Goal: Task Accomplishment & Management: Manage account settings

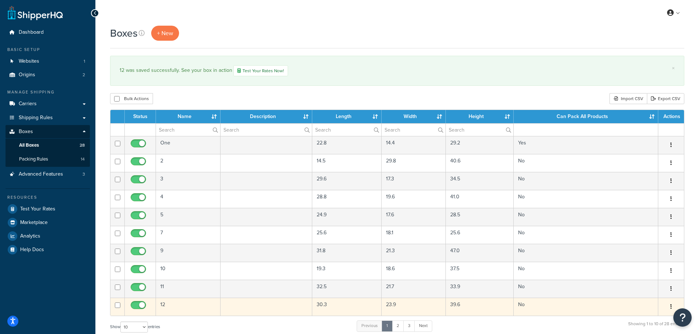
click at [190, 309] on td "12" at bounding box center [188, 307] width 65 height 18
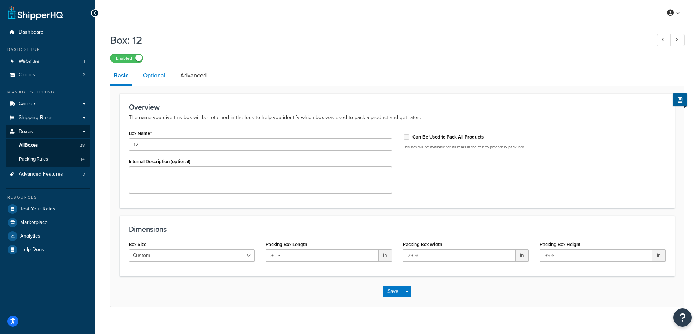
click at [162, 80] on link "Optional" at bounding box center [154, 76] width 30 height 18
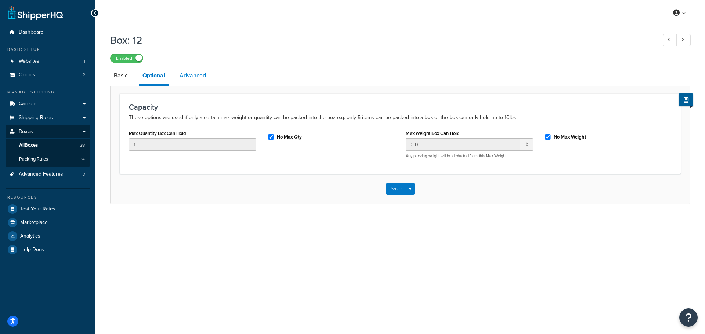
click at [197, 74] on link "Advanced" at bounding box center [193, 76] width 34 height 18
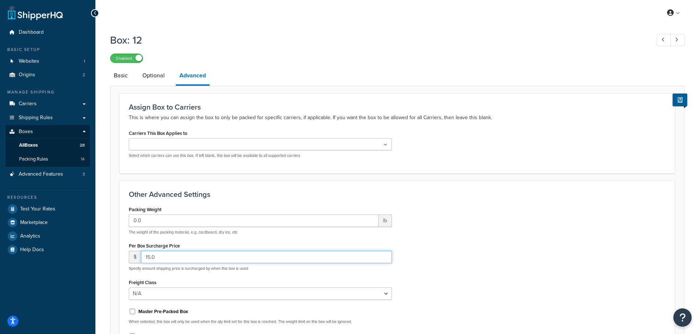
drag, startPoint x: 171, startPoint y: 257, endPoint x: 122, endPoint y: 257, distance: 49.5
click at [122, 257] on div "Other Advanced Settings Packing Weight 0.0 lb The weight of the packing materia…" at bounding box center [397, 272] width 555 height 183
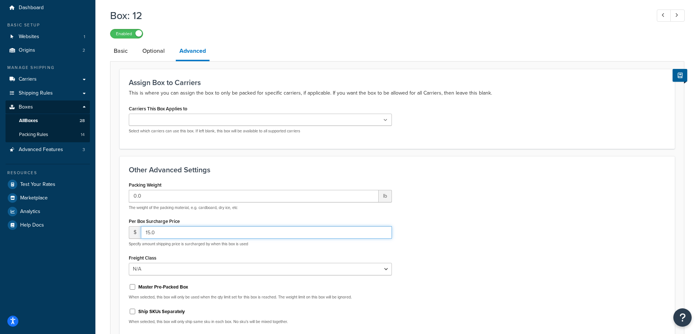
scroll to position [98, 0]
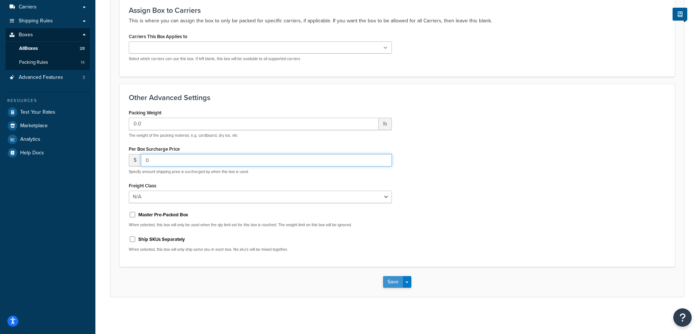
type input "0"
click at [393, 282] on button "Save" at bounding box center [393, 282] width 20 height 12
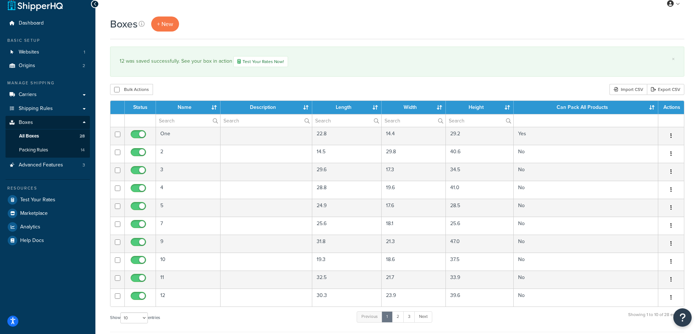
scroll to position [14, 0]
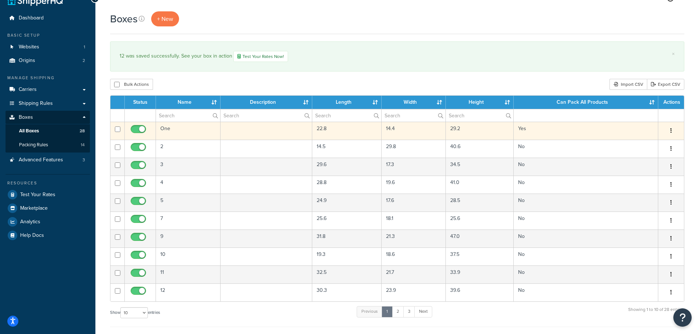
click at [177, 133] on td "One" at bounding box center [188, 131] width 65 height 18
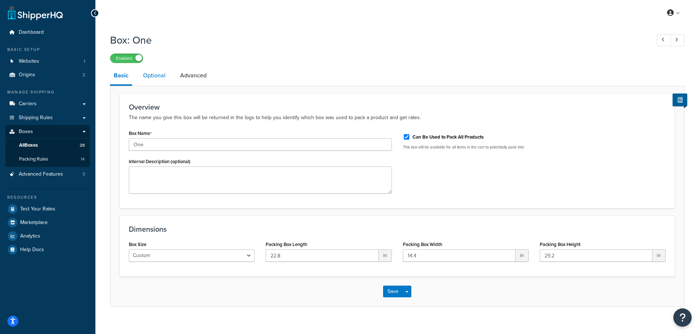
click at [156, 79] on link "Optional" at bounding box center [154, 76] width 30 height 18
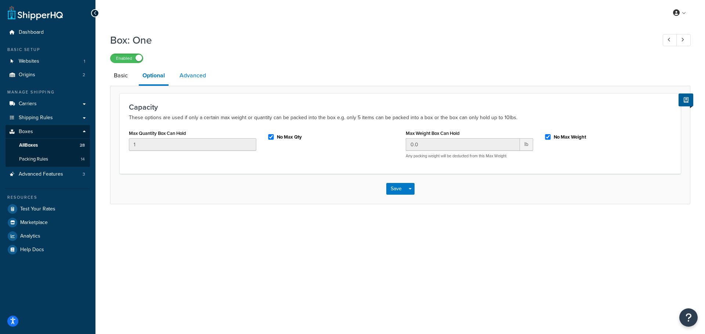
click at [201, 77] on link "Advanced" at bounding box center [193, 76] width 34 height 18
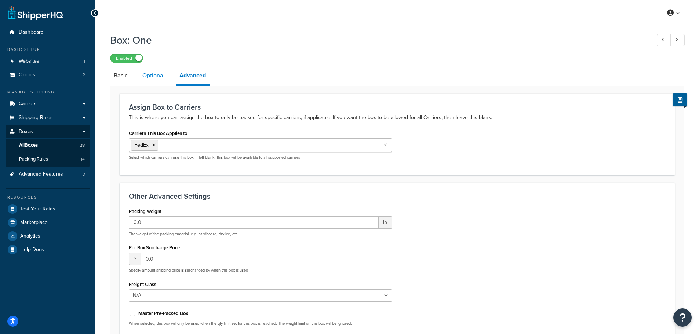
click at [155, 75] on link "Optional" at bounding box center [154, 76] width 30 height 18
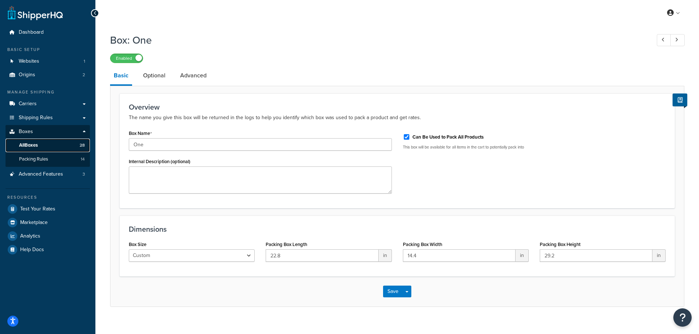
click at [45, 148] on link "All Boxes 28" at bounding box center [48, 146] width 84 height 14
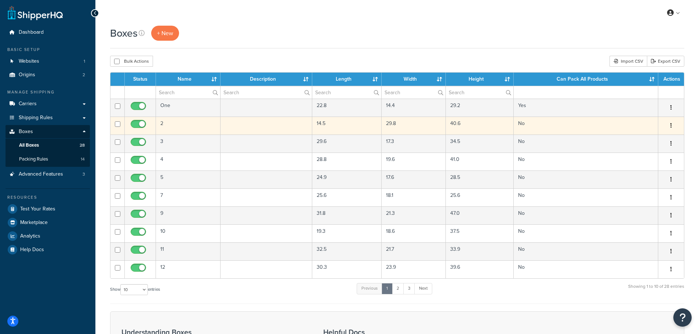
click at [166, 124] on td "2" at bounding box center [188, 126] width 65 height 18
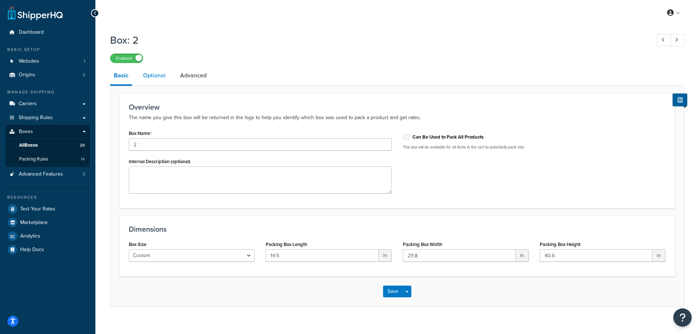
click at [160, 80] on link "Optional" at bounding box center [154, 76] width 30 height 18
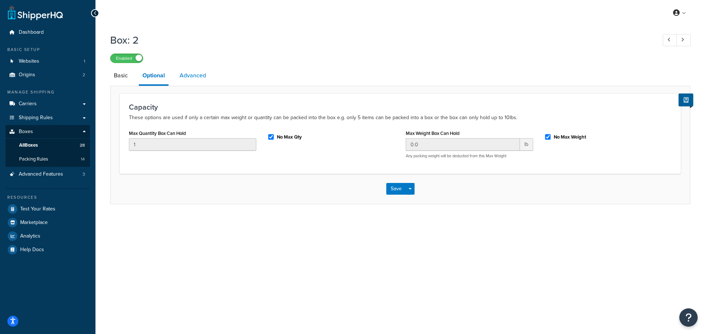
click at [192, 77] on link "Advanced" at bounding box center [193, 76] width 34 height 18
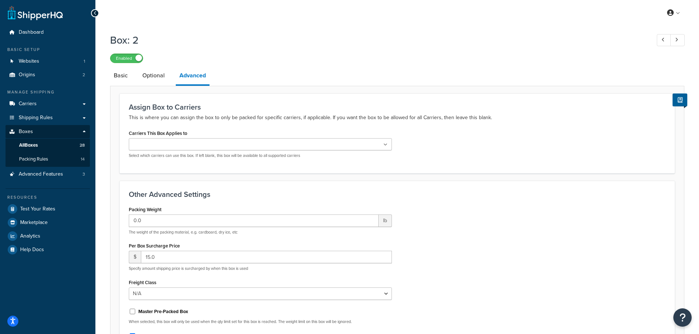
click at [229, 142] on ul at bounding box center [260, 144] width 263 height 12
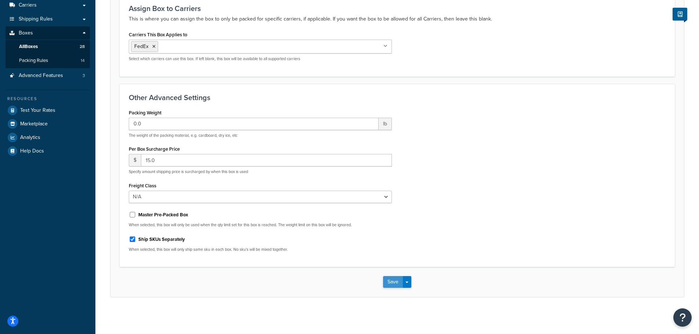
click at [390, 285] on button "Save" at bounding box center [393, 282] width 20 height 12
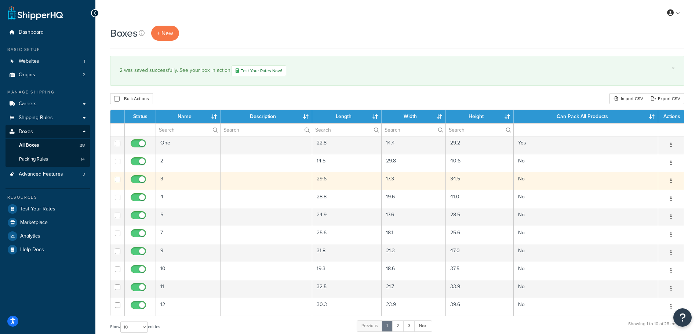
click at [173, 183] on td "3" at bounding box center [188, 181] width 65 height 18
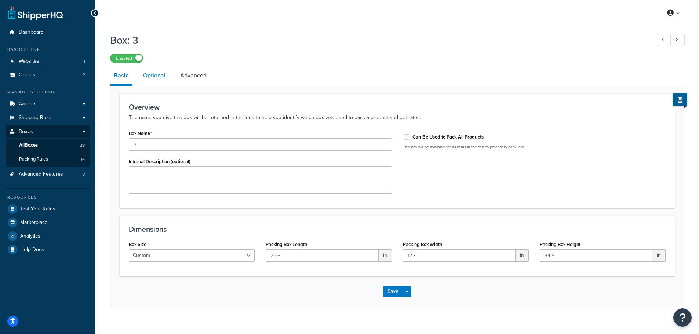
click at [157, 74] on link "Optional" at bounding box center [154, 76] width 30 height 18
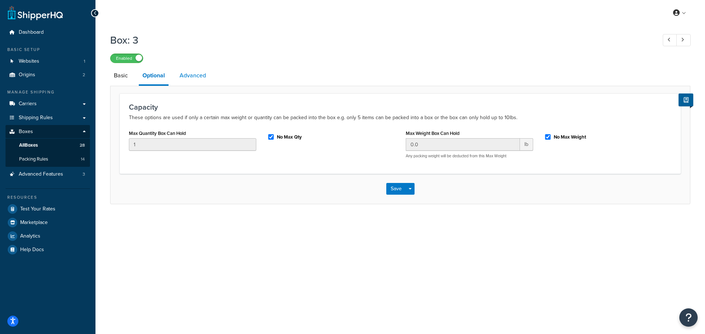
click at [186, 74] on link "Advanced" at bounding box center [193, 76] width 34 height 18
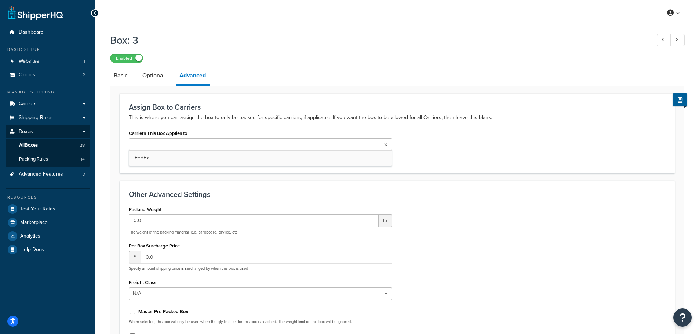
click at [193, 143] on ul at bounding box center [260, 144] width 263 height 12
type input "fe"
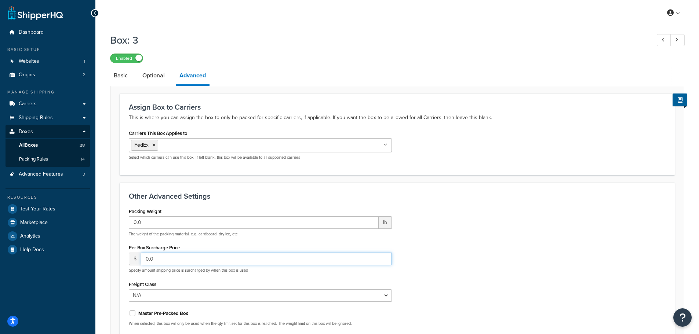
scroll to position [3, 0]
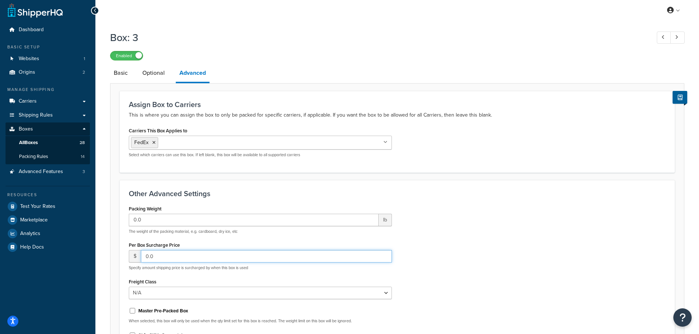
click at [208, 263] on input "0.0" at bounding box center [266, 256] width 251 height 12
drag, startPoint x: 207, startPoint y: 263, endPoint x: 103, endPoint y: 252, distance: 105.1
click at [103, 252] on div "Box: 3 Enabled Basic Optional Advanced Assign Box to Carriers This is where you…" at bounding box center [397, 219] width 604 height 385
type input "15"
click at [491, 277] on div "Packing Weight 0.0 lb The weight of the packing material, e.g. cardboard, dry i…" at bounding box center [397, 279] width 548 height 151
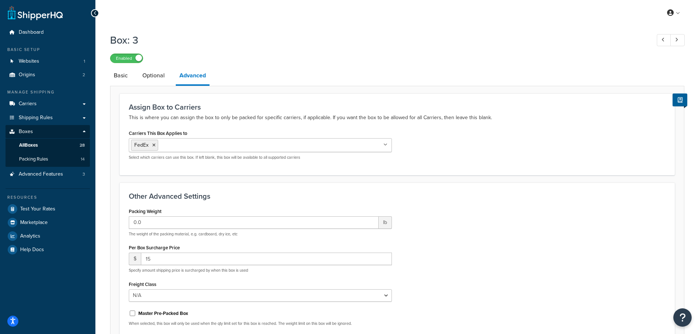
scroll to position [99, 0]
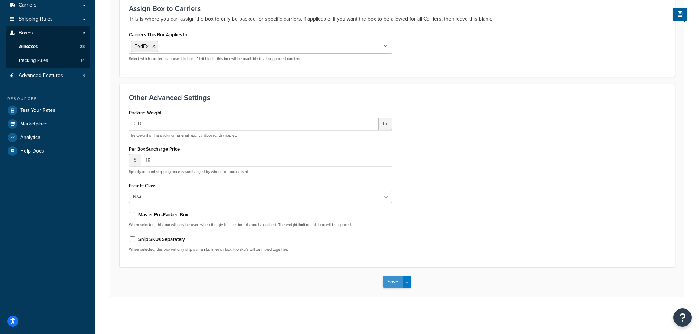
click at [390, 281] on button "Save" at bounding box center [393, 282] width 20 height 12
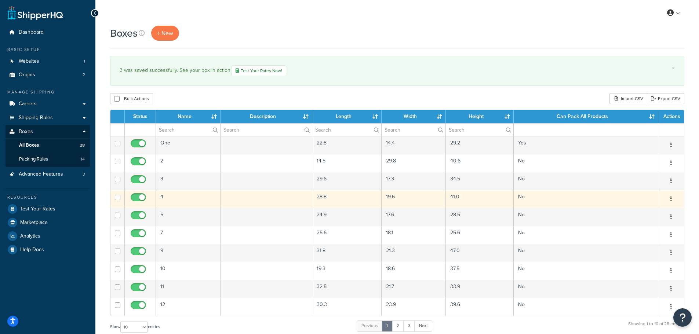
click at [182, 200] on td "4" at bounding box center [188, 199] width 65 height 18
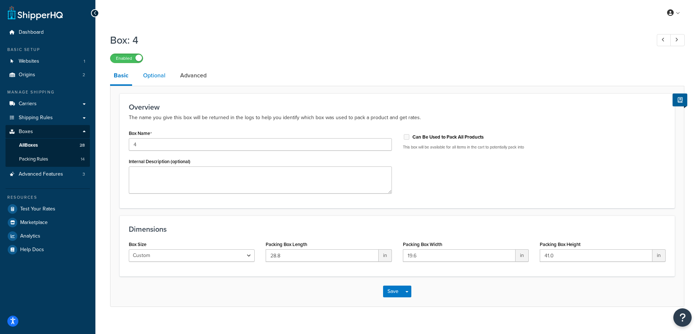
click at [164, 78] on link "Optional" at bounding box center [154, 76] width 30 height 18
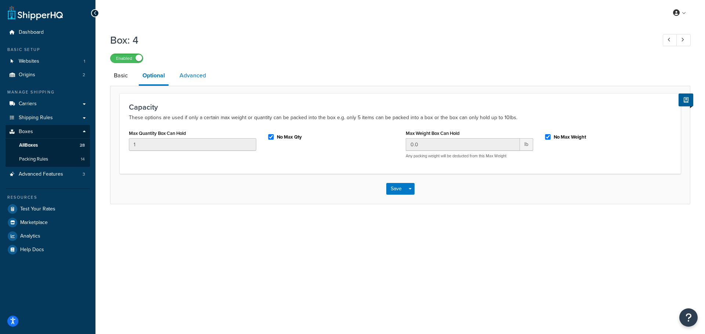
click at [197, 79] on link "Advanced" at bounding box center [193, 76] width 34 height 18
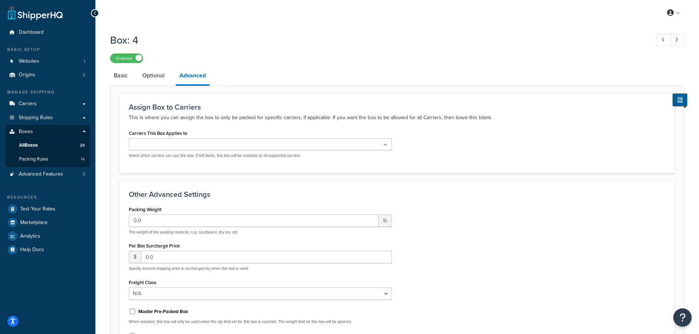
click at [189, 141] on ul at bounding box center [260, 144] width 263 height 12
type input "fe"
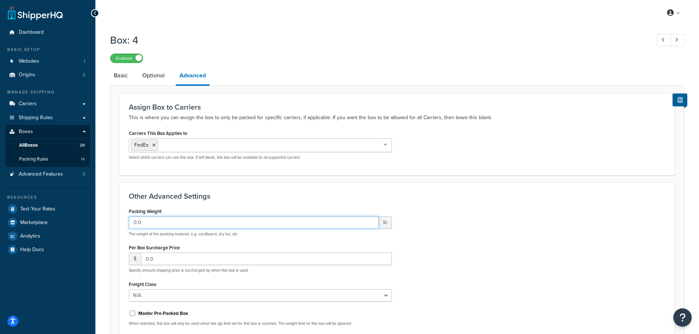
click at [153, 224] on input "0.0" at bounding box center [254, 222] width 250 height 12
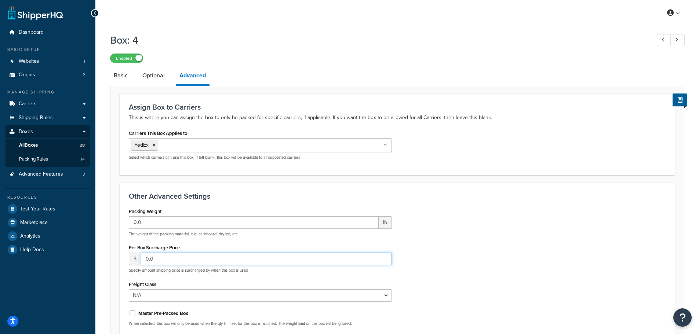
drag, startPoint x: 184, startPoint y: 256, endPoint x: 120, endPoint y: 256, distance: 63.8
click at [120, 256] on div "Other Advanced Settings Packing Weight 0.0 lb The weight of the packing materia…" at bounding box center [397, 274] width 555 height 183
type input "15"
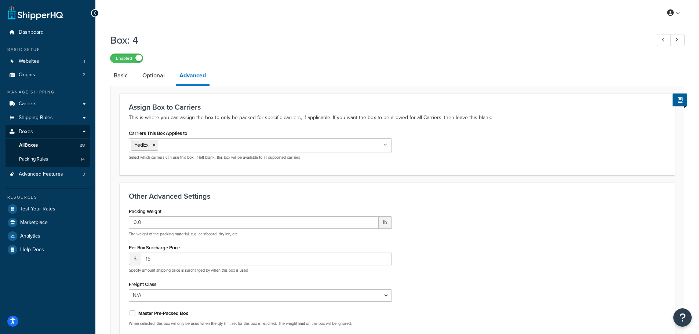
click at [573, 242] on div "Packing Weight 0.0 lb The weight of the packing material, e.g. cardboard, dry i…" at bounding box center [397, 281] width 548 height 151
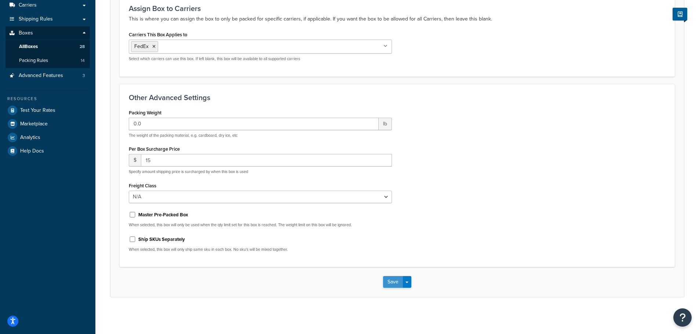
click at [389, 280] on button "Save" at bounding box center [393, 282] width 20 height 12
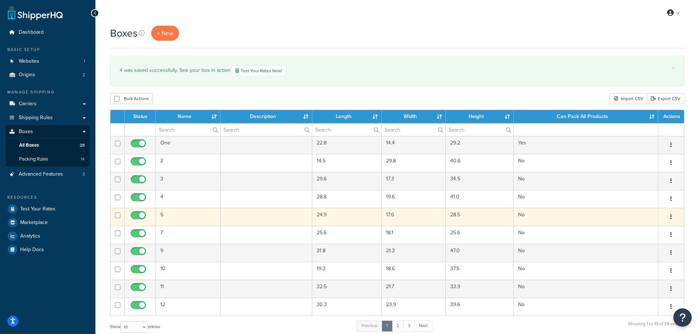
click at [191, 217] on td "5" at bounding box center [188, 217] width 65 height 18
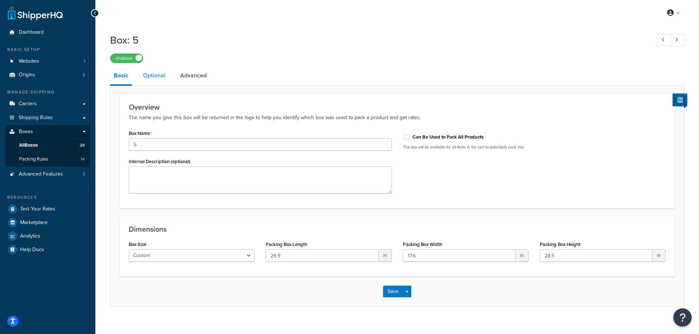
click at [153, 77] on link "Optional" at bounding box center [154, 76] width 30 height 18
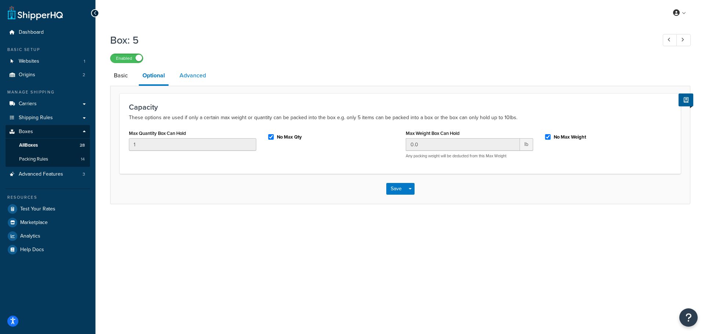
click at [196, 76] on link "Advanced" at bounding box center [193, 76] width 34 height 18
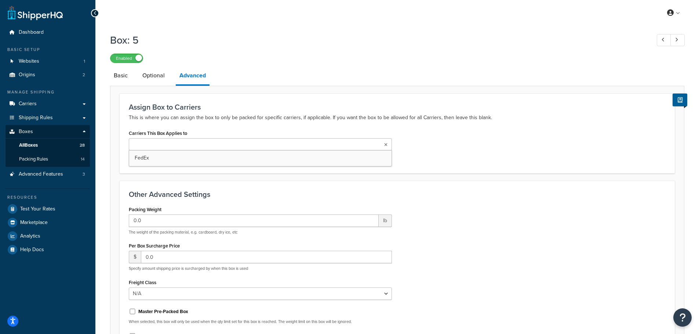
click at [211, 144] on ul at bounding box center [260, 144] width 263 height 12
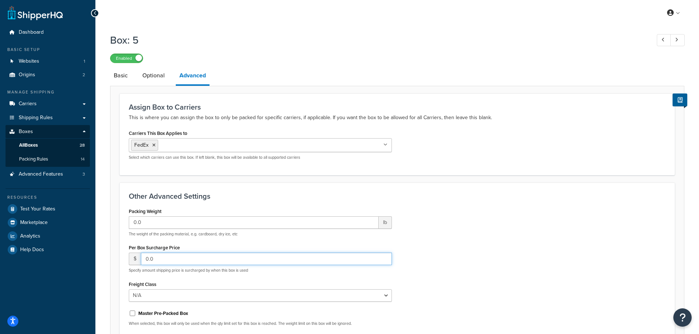
drag, startPoint x: 200, startPoint y: 259, endPoint x: 135, endPoint y: 259, distance: 65.0
click at [135, 259] on div "$ 0.0" at bounding box center [260, 259] width 263 height 12
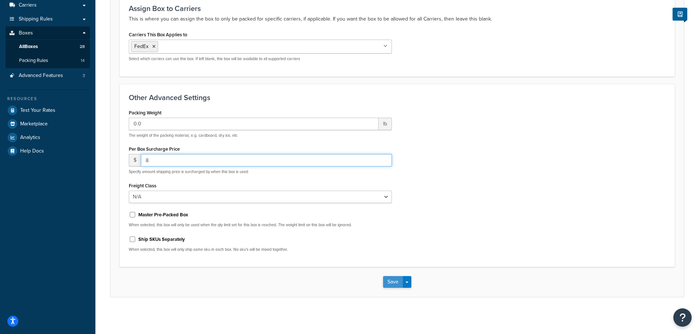
type input "8"
click at [395, 279] on button "Save" at bounding box center [393, 282] width 20 height 12
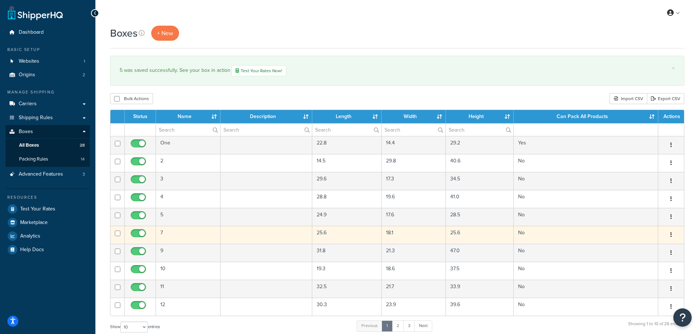
click at [174, 236] on td "7" at bounding box center [188, 235] width 65 height 18
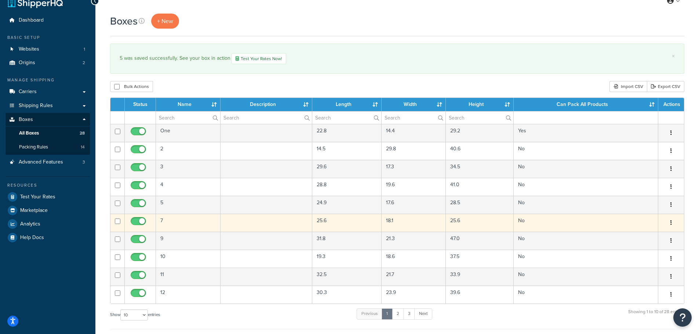
scroll to position [13, 0]
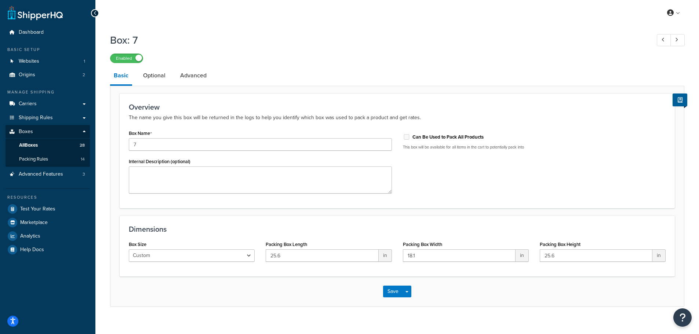
scroll to position [10, 0]
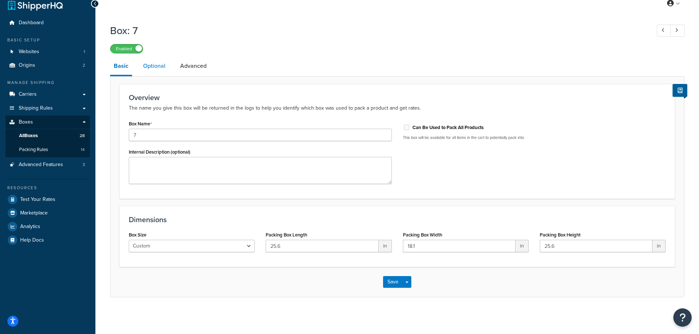
click at [151, 68] on link "Optional" at bounding box center [154, 66] width 30 height 18
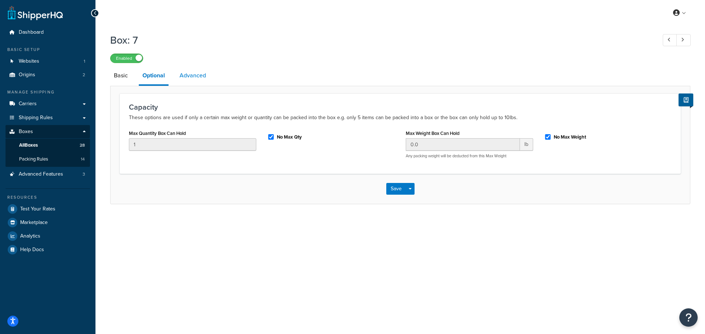
click at [183, 76] on link "Advanced" at bounding box center [193, 76] width 34 height 18
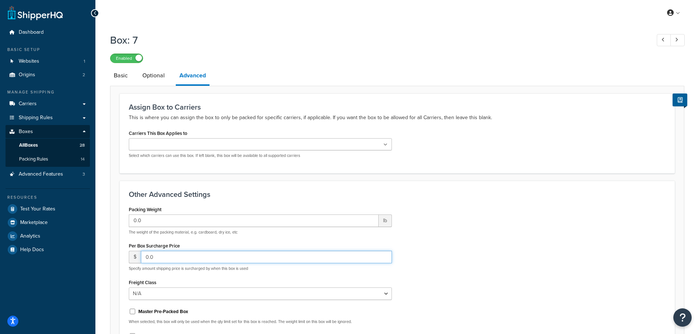
drag, startPoint x: 194, startPoint y: 256, endPoint x: 123, endPoint y: 255, distance: 71.6
click at [123, 255] on div "Other Advanced Settings Packing Weight 0.0 lb The weight of the packing materia…" at bounding box center [397, 272] width 555 height 183
type input "8"
click at [442, 230] on div "Packing Weight 0.0 lb The weight of the packing material, e.g. cardboard, dry i…" at bounding box center [397, 279] width 548 height 151
click at [200, 146] on ul at bounding box center [260, 144] width 263 height 12
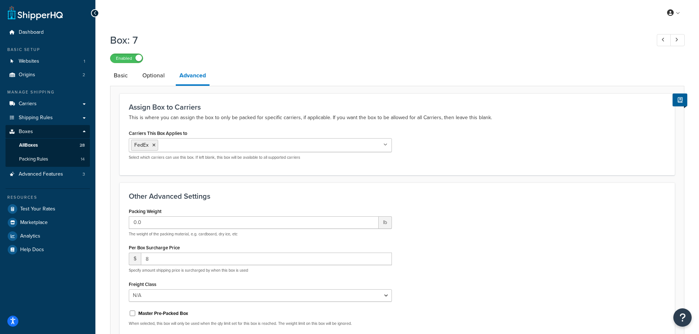
scroll to position [99, 0]
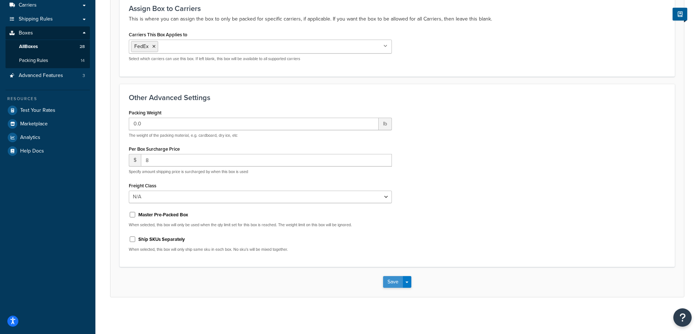
click at [390, 279] on button "Save" at bounding box center [393, 282] width 20 height 12
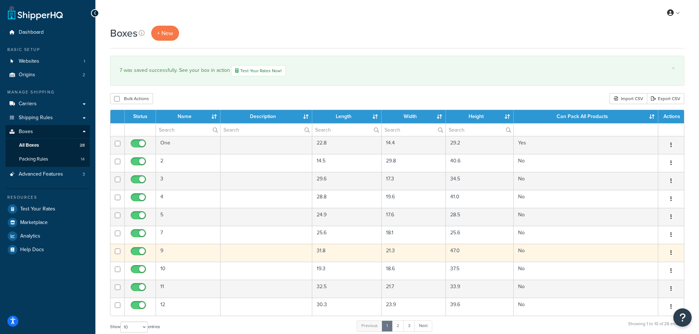
click at [190, 255] on td "9" at bounding box center [188, 253] width 65 height 18
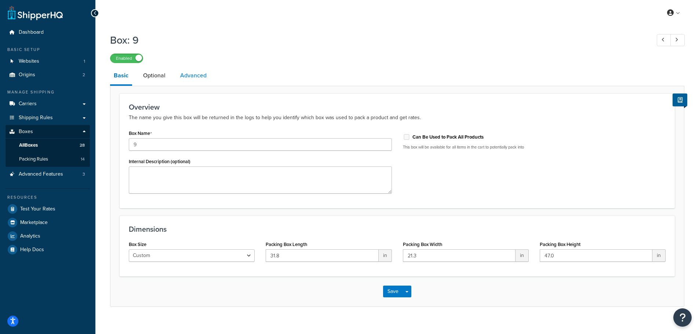
click at [193, 80] on link "Advanced" at bounding box center [193, 76] width 34 height 18
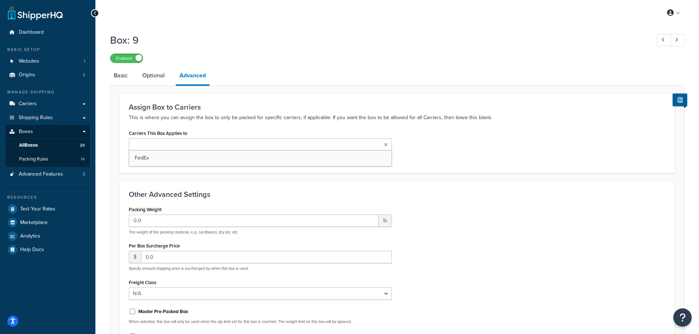
click at [181, 146] on input "Carriers This Box Applies to" at bounding box center [163, 145] width 65 height 8
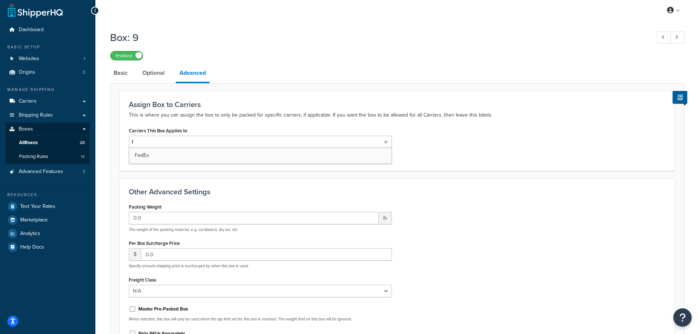
type input "fe"
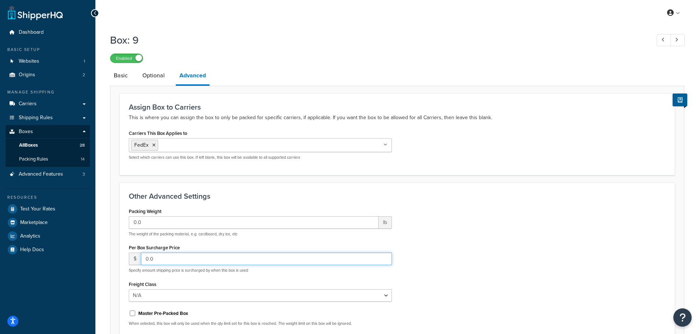
drag, startPoint x: 190, startPoint y: 261, endPoint x: 124, endPoint y: 257, distance: 66.2
click at [124, 257] on div "Packing Weight 0.0 lb The weight of the packing material, e.g. cardboard, dry i…" at bounding box center [260, 281] width 274 height 151
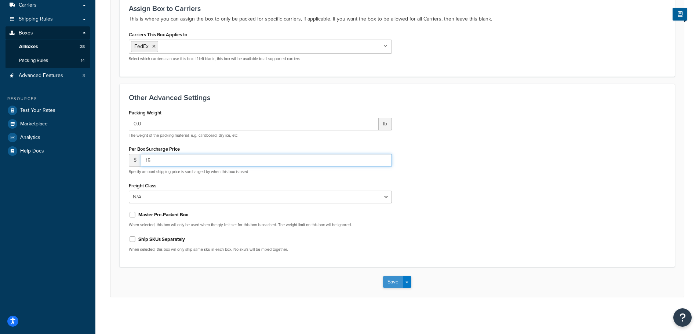
type input "15"
click at [392, 283] on button "Save" at bounding box center [393, 282] width 20 height 12
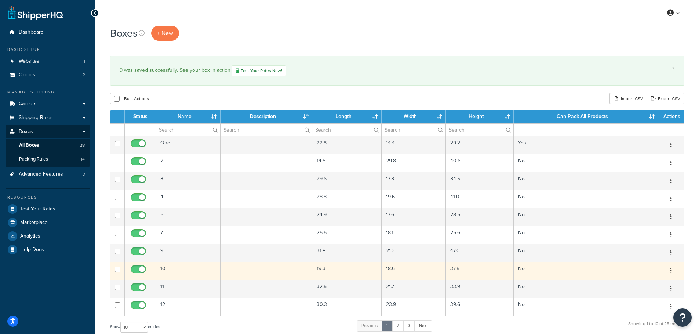
click at [197, 272] on td "10" at bounding box center [188, 271] width 65 height 18
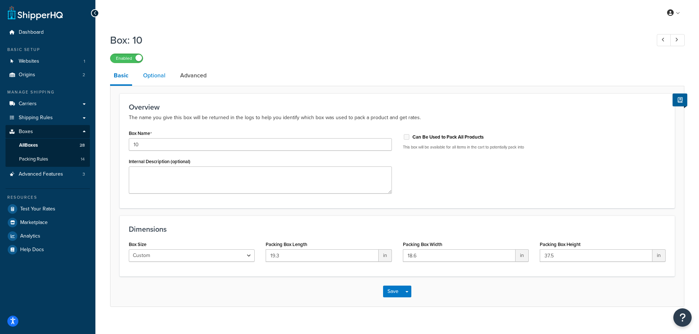
click at [159, 74] on link "Optional" at bounding box center [154, 76] width 30 height 18
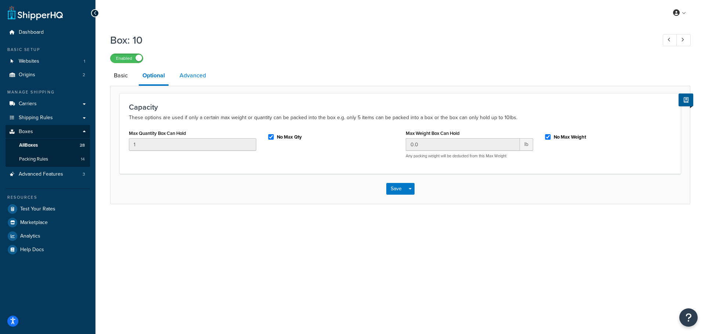
click at [186, 74] on link "Advanced" at bounding box center [193, 76] width 34 height 18
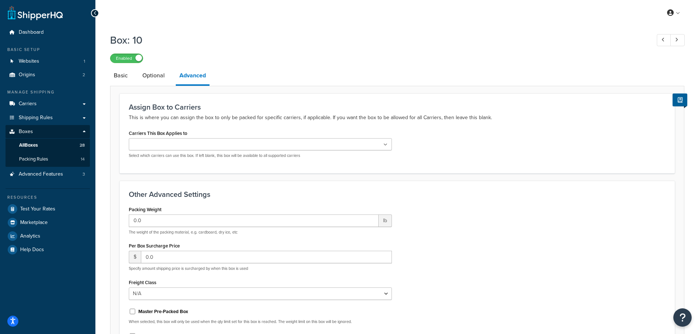
click at [219, 148] on ul at bounding box center [260, 144] width 263 height 12
type input "fe"
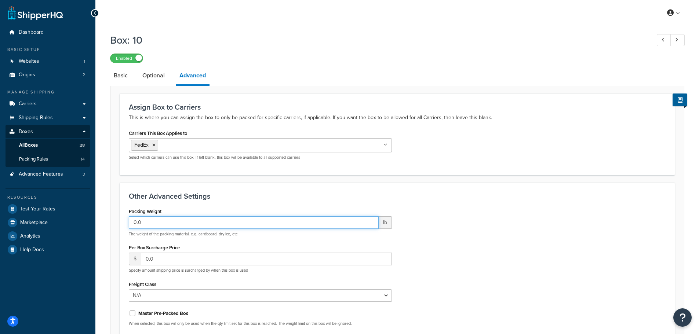
drag, startPoint x: 207, startPoint y: 227, endPoint x: 134, endPoint y: 224, distance: 72.7
click at [134, 224] on input "0.0" at bounding box center [254, 222] width 250 height 12
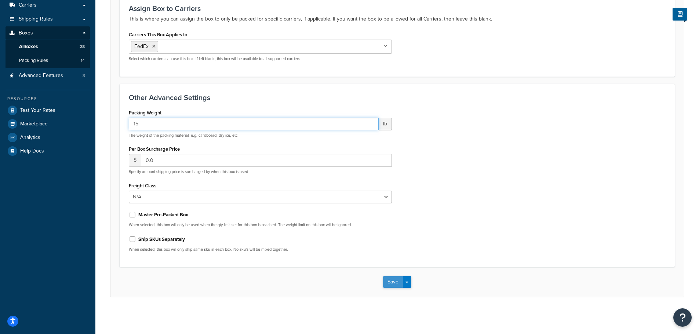
type input "15"
click at [392, 281] on button "Save" at bounding box center [393, 282] width 20 height 12
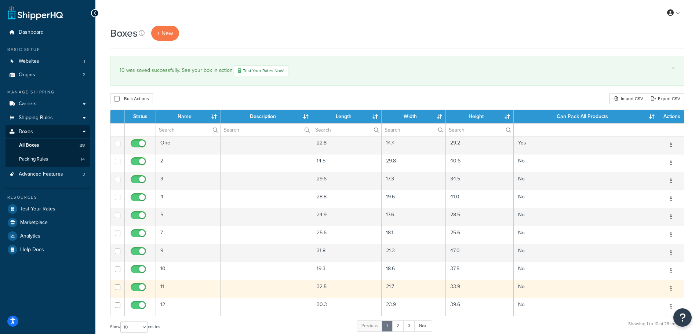
click at [197, 289] on td "11" at bounding box center [188, 289] width 65 height 18
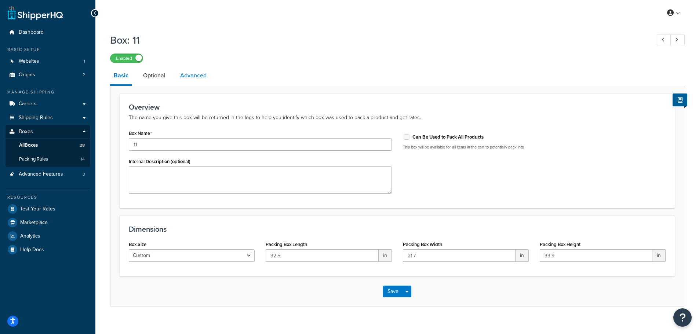
click at [189, 77] on link "Advanced" at bounding box center [193, 76] width 34 height 18
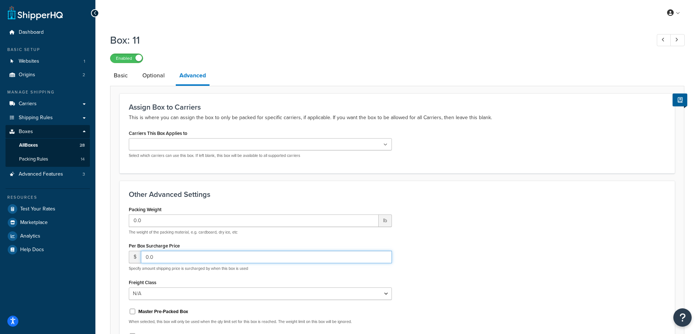
drag, startPoint x: 191, startPoint y: 257, endPoint x: 128, endPoint y: 255, distance: 62.8
click at [128, 255] on div "Packing Weight 0.0 lb The weight of the packing material, e.g. cardboard, dry i…" at bounding box center [260, 279] width 274 height 151
type input "28"
click at [193, 147] on ul at bounding box center [260, 144] width 263 height 12
type input "f"
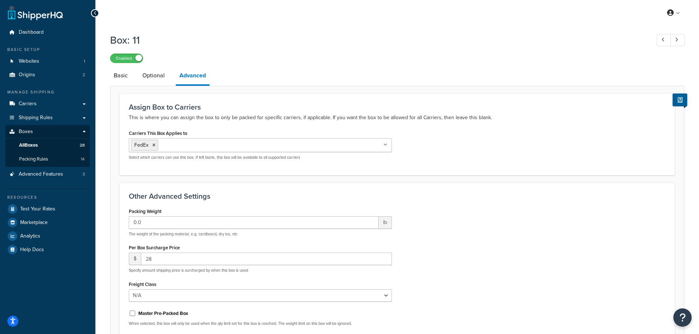
scroll to position [99, 0]
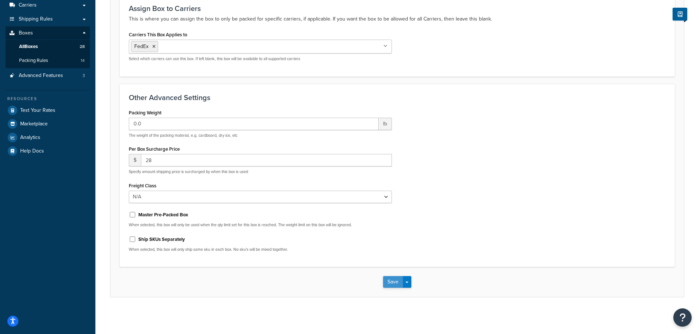
click at [394, 284] on button "Save" at bounding box center [393, 282] width 20 height 12
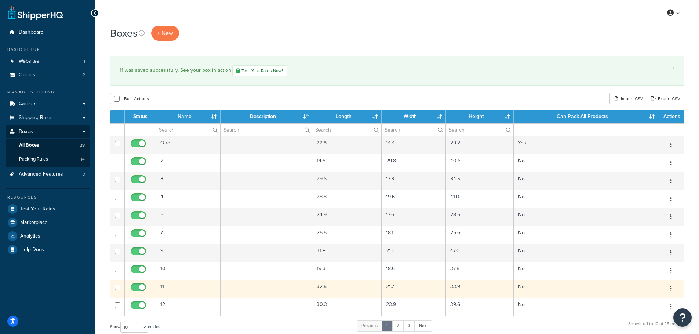
scroll to position [168, 0]
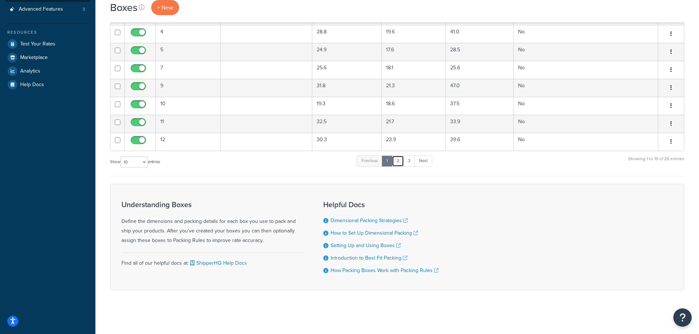
click at [401, 161] on link "2" at bounding box center [398, 161] width 12 height 11
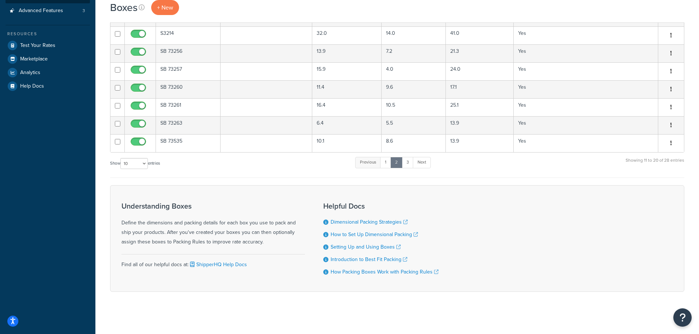
scroll to position [1, 0]
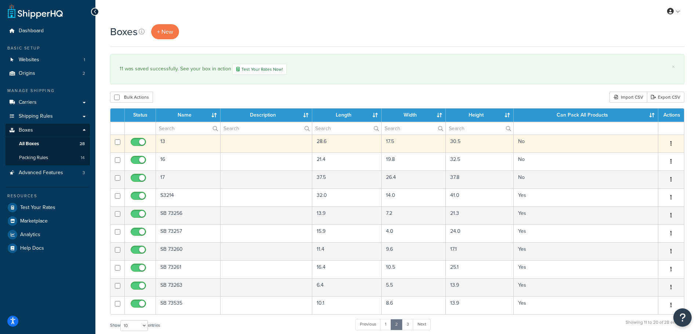
click at [198, 147] on td "13" at bounding box center [188, 144] width 65 height 18
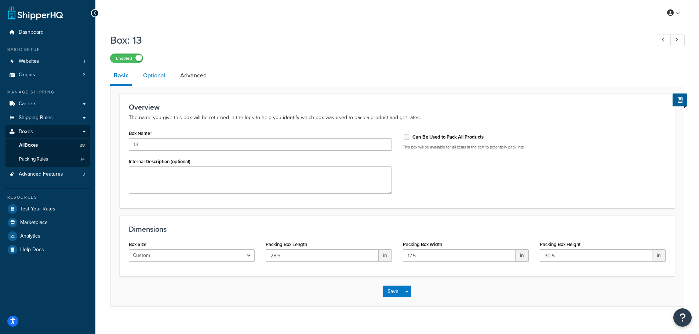
click at [164, 77] on link "Optional" at bounding box center [154, 76] width 30 height 18
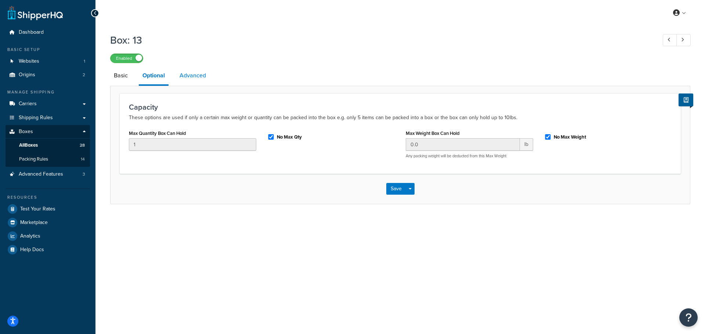
click at [185, 77] on link "Advanced" at bounding box center [193, 76] width 34 height 18
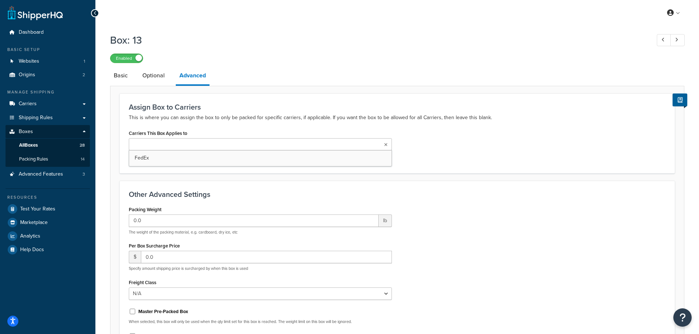
click at [210, 149] on ul at bounding box center [260, 144] width 263 height 12
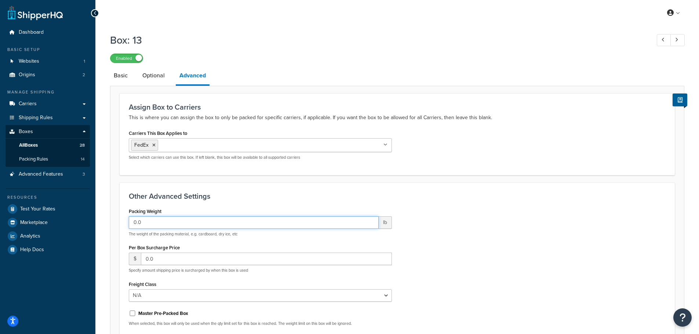
click at [190, 224] on input "0.0" at bounding box center [254, 222] width 250 height 12
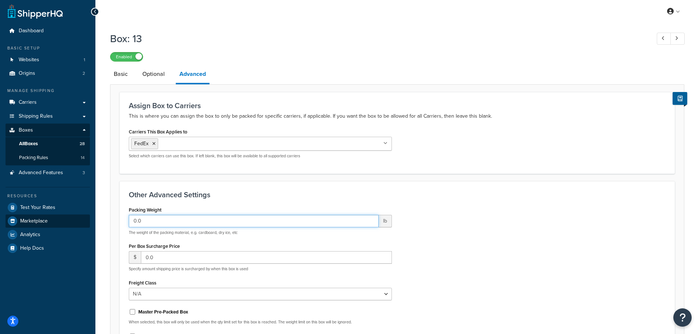
drag, startPoint x: 190, startPoint y: 224, endPoint x: 64, endPoint y: 224, distance: 126.6
click at [64, 224] on div "Dashboard Basic Setup Websites 1 Origins 2 Manage Shipping Carriers Carriers Al…" at bounding box center [349, 215] width 699 height 433
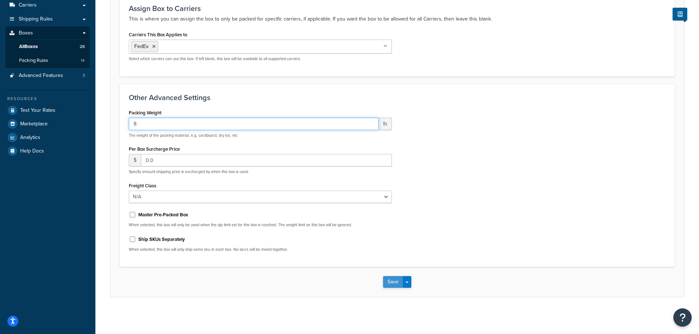
type input "8."
click at [398, 280] on button "Save" at bounding box center [393, 282] width 20 height 12
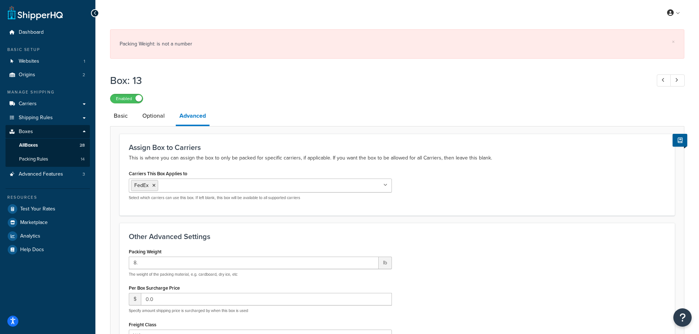
scroll to position [140, 0]
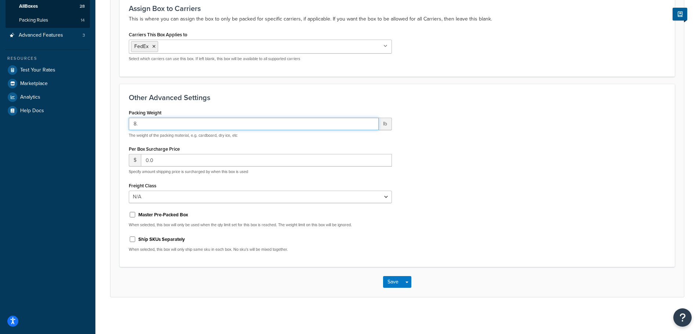
drag, startPoint x: 150, startPoint y: 123, endPoint x: 106, endPoint y: 122, distance: 43.7
click at [106, 122] on div "× Packing Weight: is not a number Box: 13 Enabled Basic Optional Advanced Assig…" at bounding box center [397, 101] width 604 height 429
drag, startPoint x: 160, startPoint y: 159, endPoint x: 108, endPoint y: 158, distance: 52.1
click at [108, 158] on div "× Packing Weight: is not a number Box: 13 Enabled Basic Optional Advanced Assig…" at bounding box center [397, 101] width 604 height 429
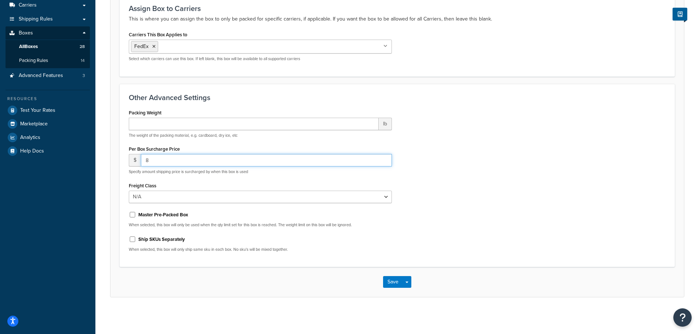
scroll to position [99, 0]
type input "8"
click at [392, 282] on button "Save" at bounding box center [393, 282] width 20 height 12
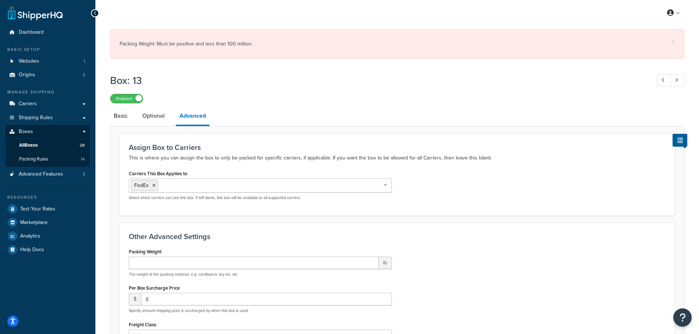
scroll to position [140, 0]
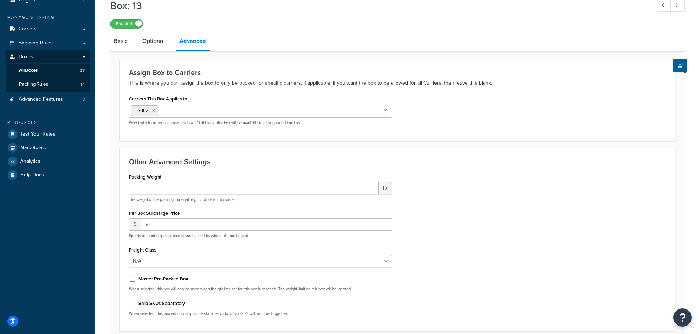
click at [251, 123] on div "Assign Box to Carriers This is where you can assign the box to only be packed f…" at bounding box center [397, 99] width 555 height 81
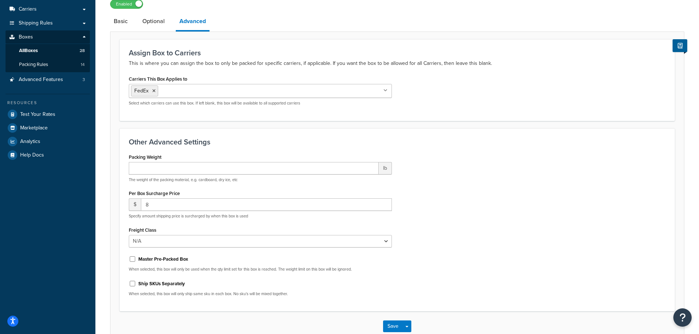
scroll to position [50, 0]
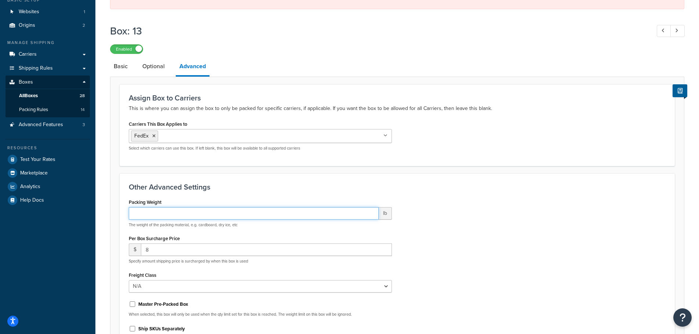
click at [241, 216] on input "Packing Weight" at bounding box center [254, 213] width 250 height 12
type input "0"
click at [495, 231] on div "Packing Weight 0 lb The weight of the packing material, e.g. cardboard, dry ice…" at bounding box center [397, 272] width 548 height 151
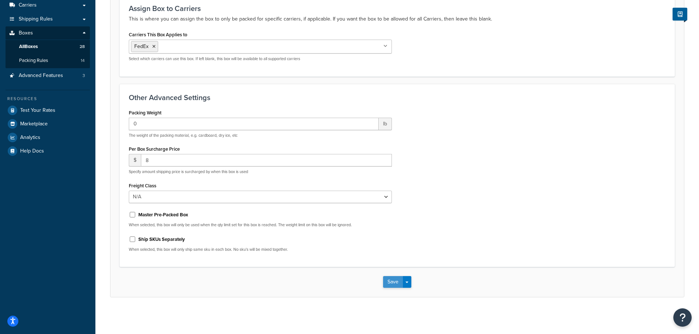
click at [396, 280] on button "Save" at bounding box center [393, 282] width 20 height 12
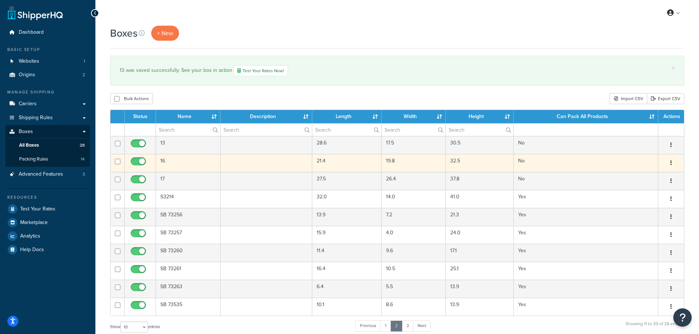
click at [175, 162] on td "16" at bounding box center [188, 163] width 65 height 18
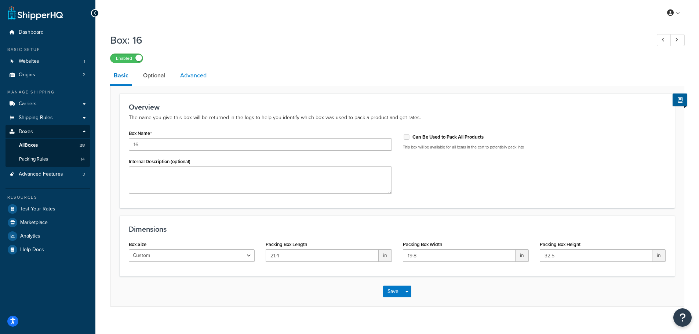
click at [192, 74] on link "Advanced" at bounding box center [193, 76] width 34 height 18
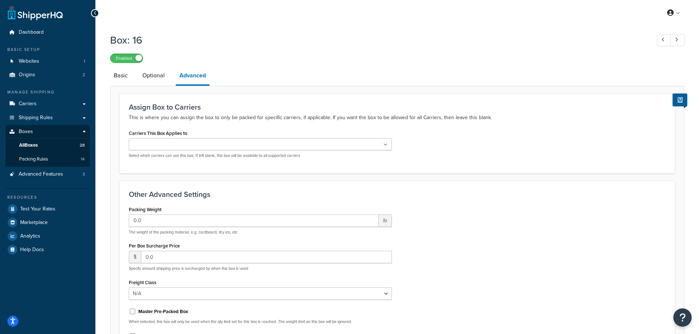
click at [193, 148] on ul at bounding box center [260, 144] width 263 height 12
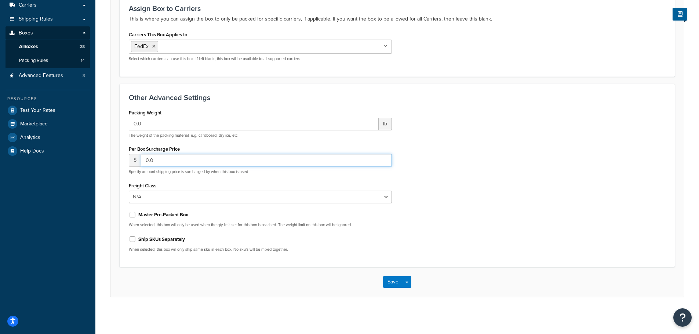
drag, startPoint x: 166, startPoint y: 162, endPoint x: 128, endPoint y: 159, distance: 38.7
click at [128, 159] on div "Packing Weight 0.0 lb The weight of the packing material, e.g. cardboard, dry i…" at bounding box center [260, 183] width 274 height 151
type input "15"
click at [388, 285] on button "Save" at bounding box center [393, 282] width 20 height 12
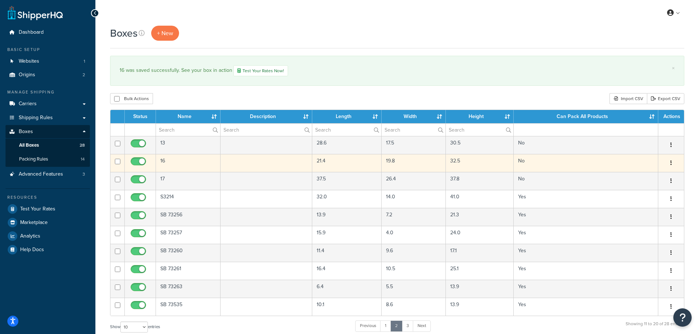
click at [190, 164] on td "16" at bounding box center [188, 163] width 65 height 18
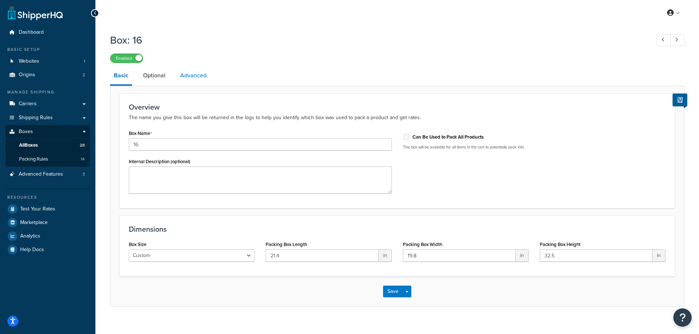
click at [195, 78] on link "Advanced" at bounding box center [193, 76] width 34 height 18
click at [41, 160] on span "Packing Rules" at bounding box center [33, 159] width 29 height 6
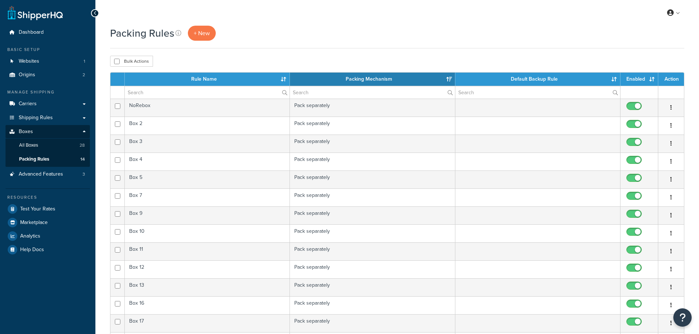
select select "15"
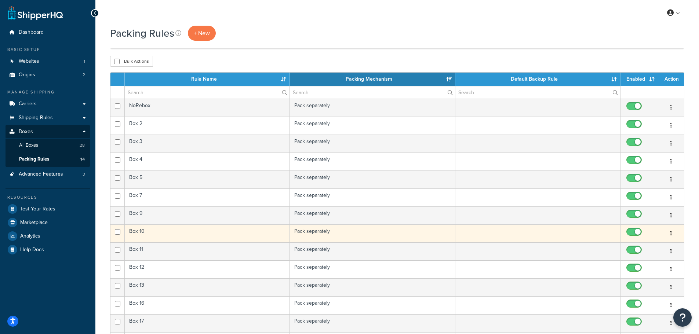
scroll to position [219, 0]
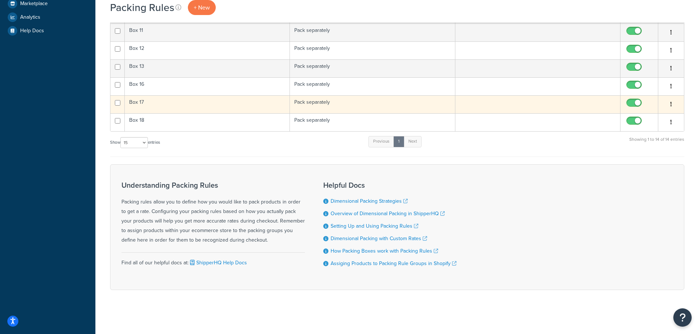
click at [230, 106] on td "Box 17" at bounding box center [207, 104] width 165 height 18
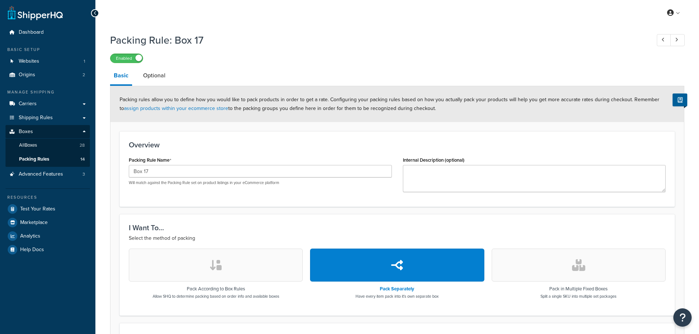
select select "741317"
click at [148, 76] on link "Optional" at bounding box center [154, 76] width 30 height 18
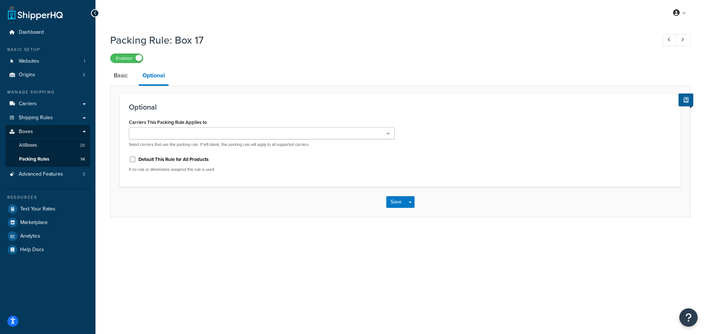
click at [204, 134] on ul at bounding box center [262, 133] width 266 height 12
type input "fe"
click at [122, 75] on link "Basic" at bounding box center [120, 76] width 21 height 18
select select "741317"
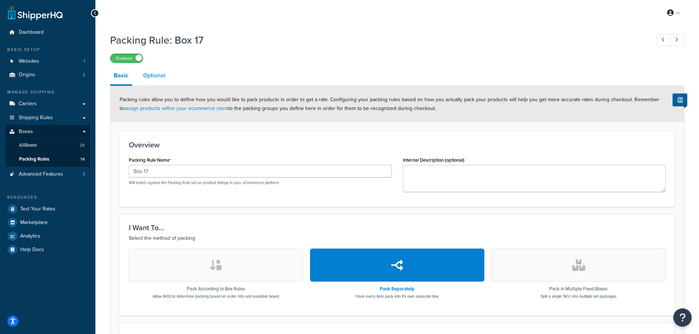
click at [158, 78] on link "Optional" at bounding box center [154, 76] width 30 height 18
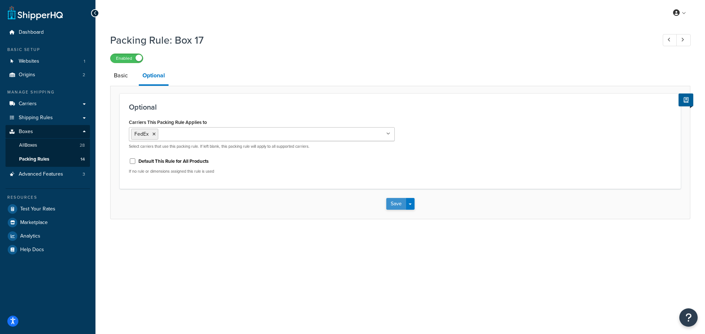
click at [396, 207] on button "Save" at bounding box center [396, 204] width 20 height 12
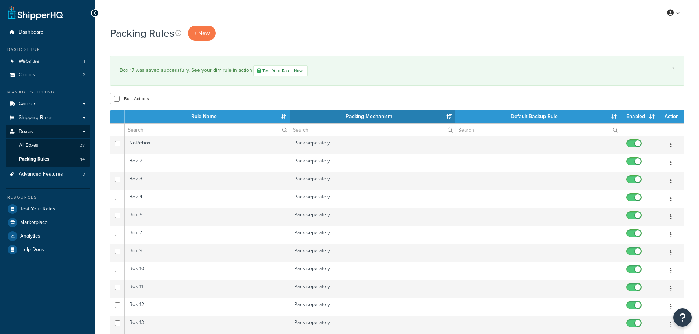
select select "15"
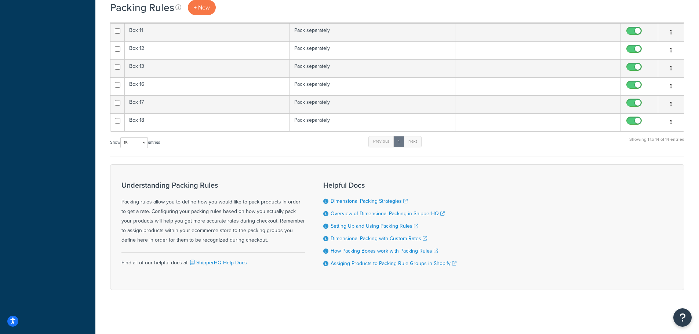
scroll to position [238, 0]
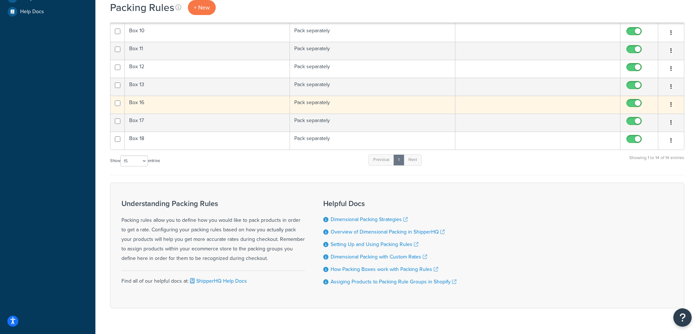
click at [213, 109] on td "Box 16" at bounding box center [207, 105] width 165 height 18
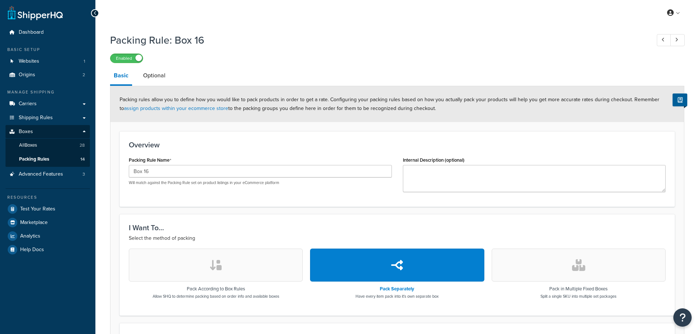
select select "741316"
click at [160, 75] on link "Optional" at bounding box center [154, 76] width 30 height 18
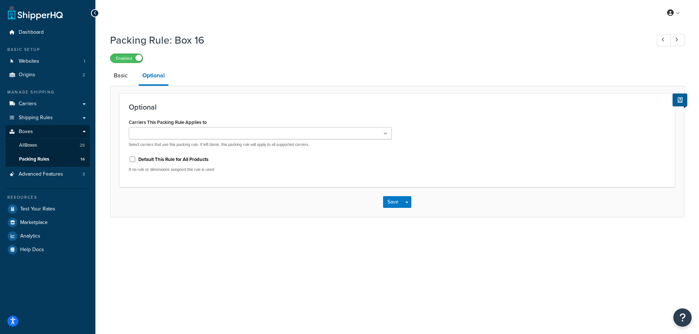
select select "741316"
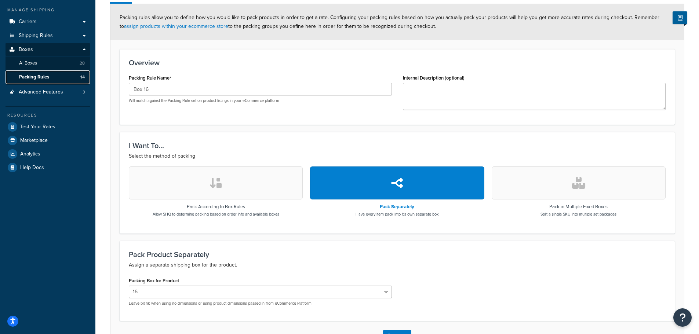
scroll to position [84, 0]
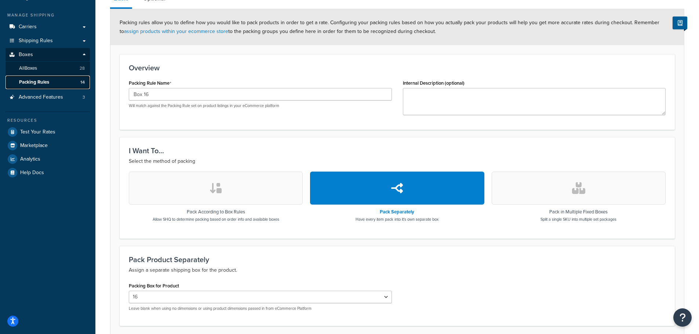
click at [45, 78] on link "Packing Rules 14" at bounding box center [48, 83] width 84 height 14
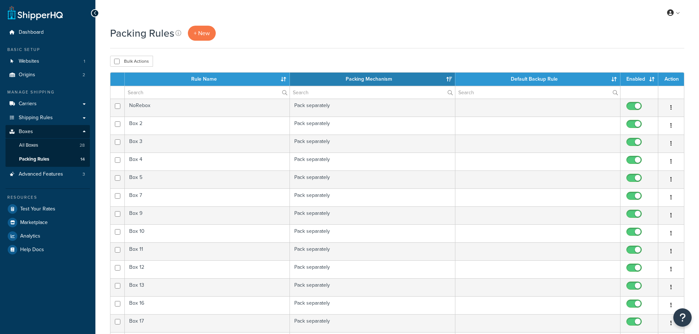
select select "15"
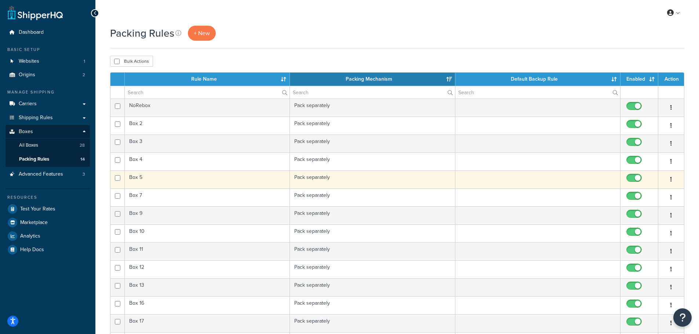
scroll to position [219, 0]
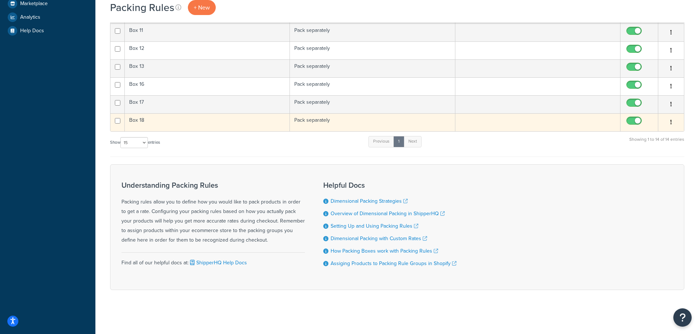
click at [236, 123] on td "Box 18" at bounding box center [207, 122] width 165 height 18
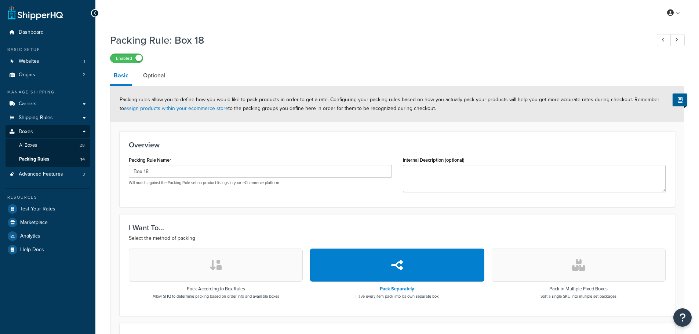
select select "742982"
click at [161, 74] on link "Optional" at bounding box center [154, 76] width 30 height 18
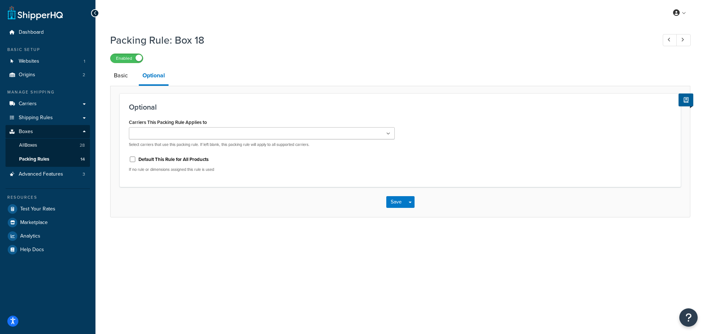
click at [196, 133] on ul at bounding box center [262, 133] width 266 height 12
type input "f"
click at [392, 205] on button "Save" at bounding box center [396, 204] width 20 height 12
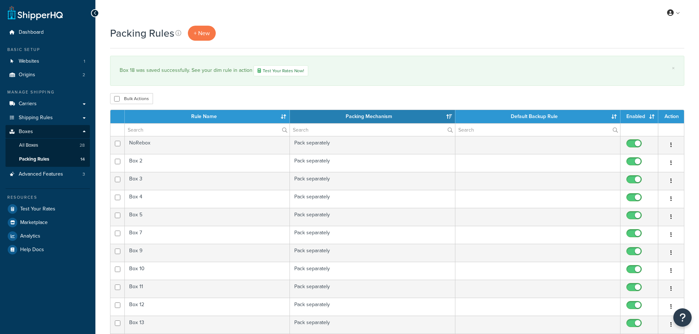
select select "15"
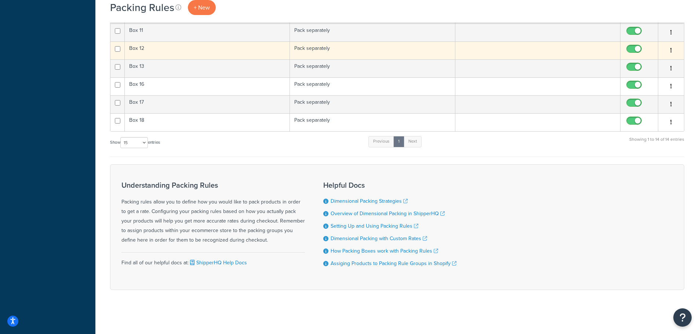
click at [132, 51] on td "Box 12" at bounding box center [207, 50] width 165 height 18
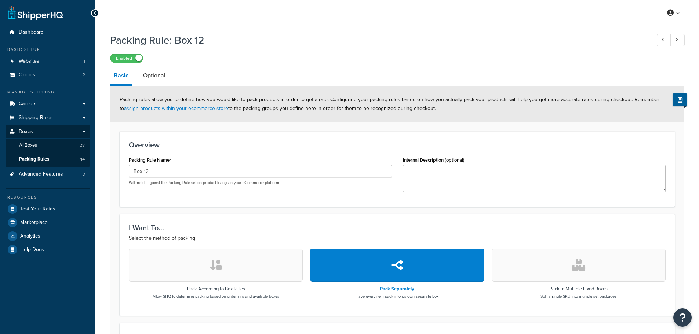
select select "741314"
click at [165, 77] on link "Optional" at bounding box center [154, 76] width 30 height 18
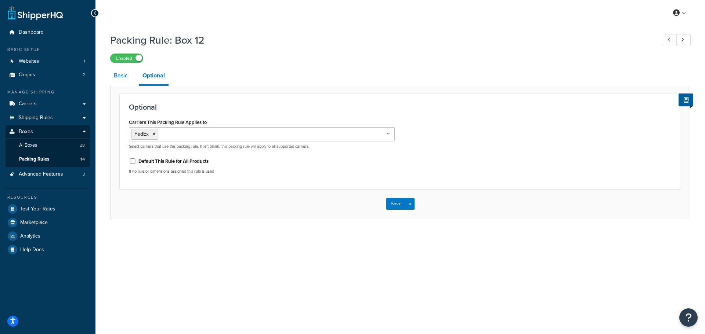
click at [116, 77] on link "Basic" at bounding box center [120, 76] width 21 height 18
select select "741314"
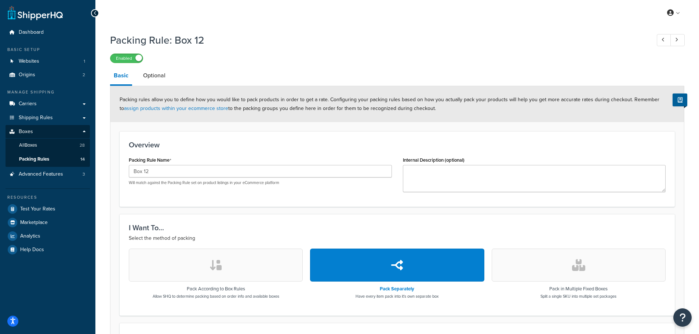
scroll to position [3, 0]
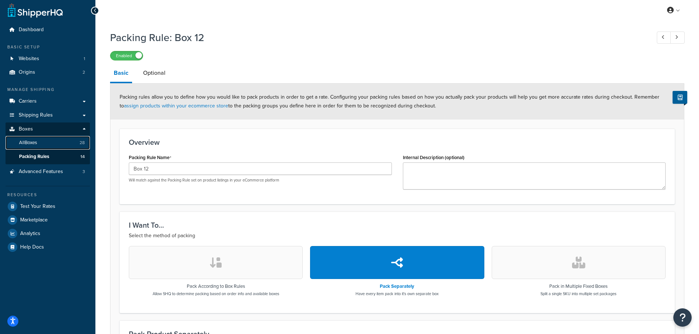
click at [33, 142] on span "All Boxes" at bounding box center [28, 143] width 18 height 6
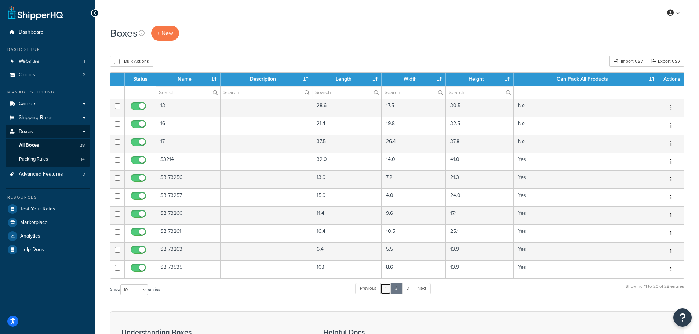
click at [388, 290] on link "1" at bounding box center [385, 288] width 11 height 11
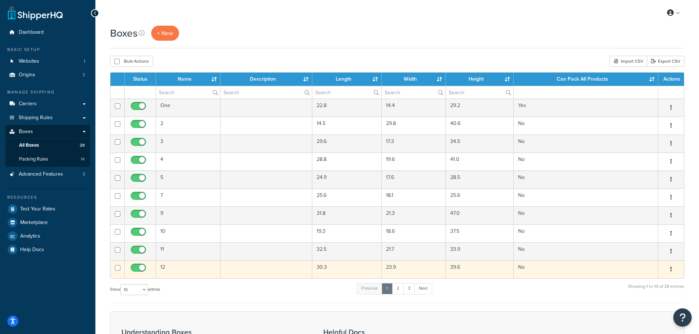
click at [252, 274] on td at bounding box center [267, 270] width 92 height 18
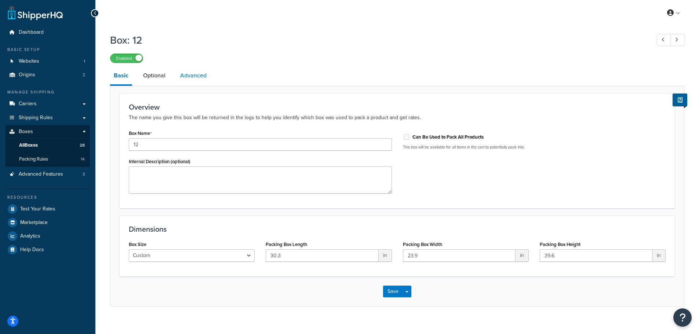
click at [190, 79] on link "Advanced" at bounding box center [193, 76] width 34 height 18
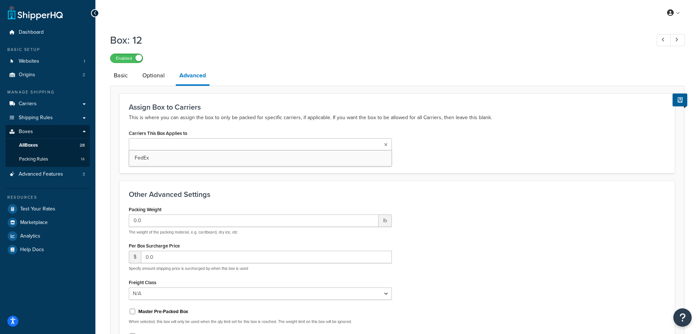
click at [185, 149] on input "Carriers This Box Applies to" at bounding box center [163, 145] width 65 height 8
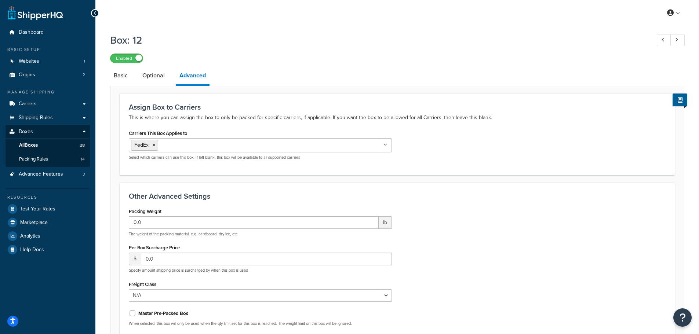
scroll to position [99, 0]
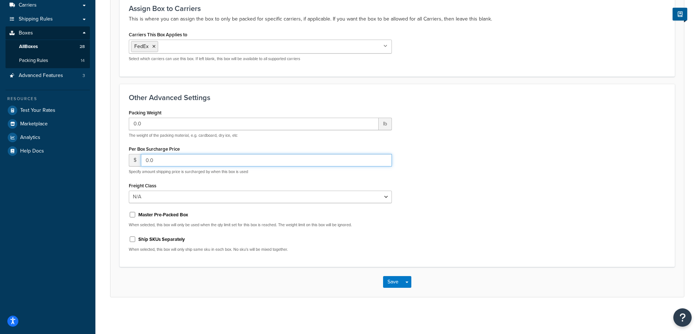
drag, startPoint x: 178, startPoint y: 161, endPoint x: 128, endPoint y: 157, distance: 49.4
click at [128, 157] on div "Packing Weight 0.0 lb The weight of the packing material, e.g. cardboard, dry i…" at bounding box center [260, 183] width 274 height 151
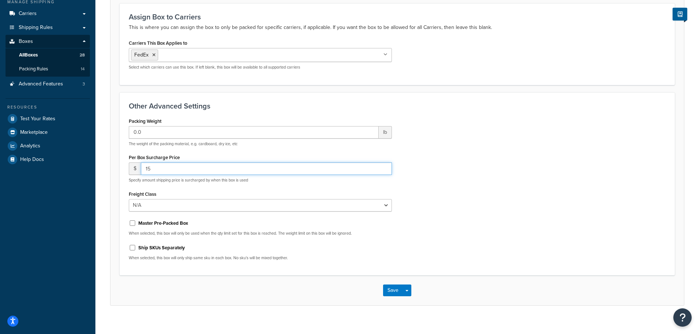
scroll to position [80, 0]
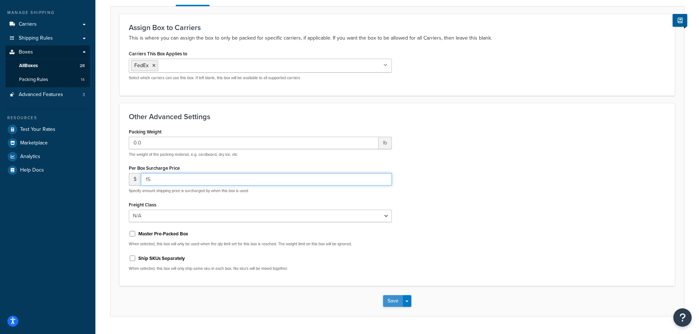
type input "15"
click at [394, 304] on button "Save" at bounding box center [393, 301] width 20 height 12
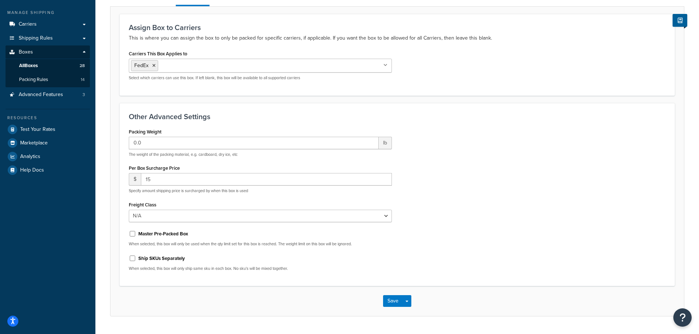
scroll to position [0, 0]
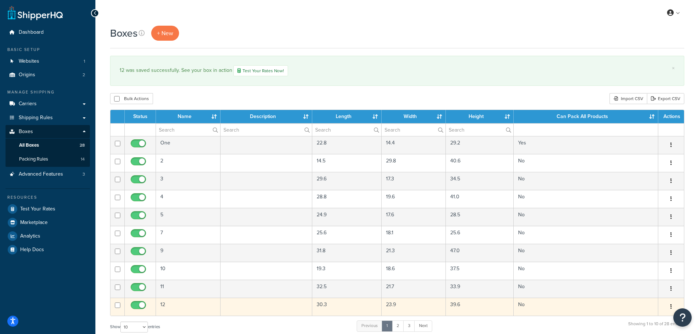
click at [254, 305] on td at bounding box center [267, 307] width 92 height 18
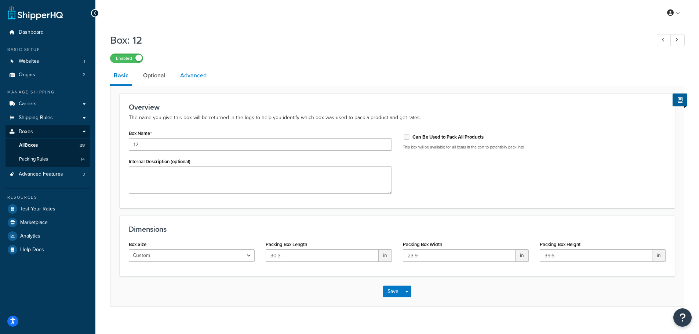
click at [188, 76] on link "Advanced" at bounding box center [193, 76] width 34 height 18
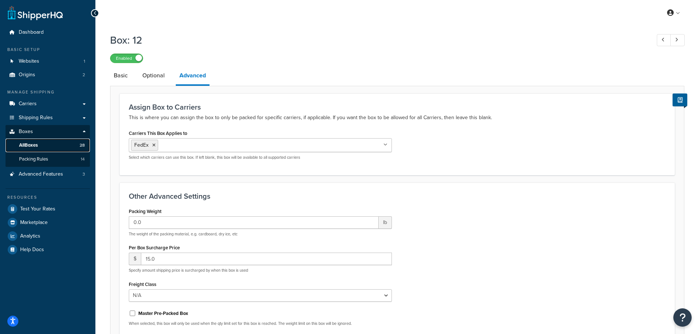
click at [50, 146] on link "All Boxes 28" at bounding box center [48, 146] width 84 height 14
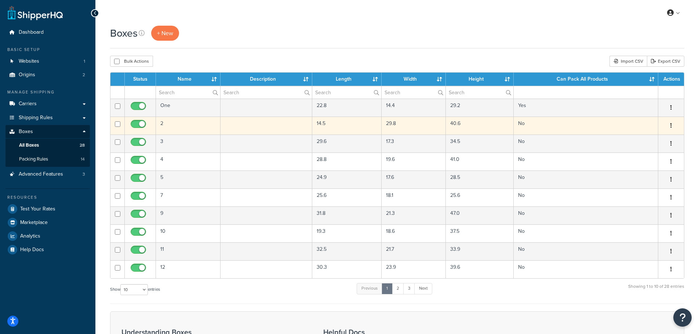
click at [197, 129] on td "2" at bounding box center [188, 126] width 65 height 18
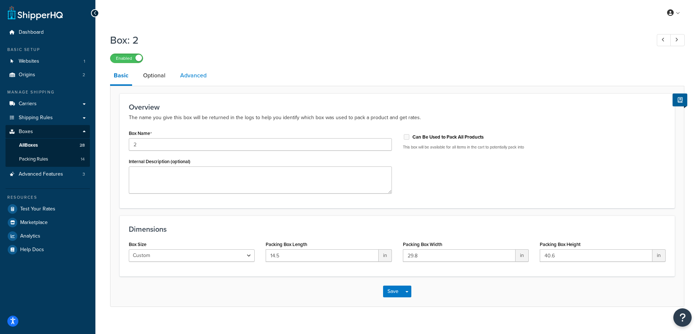
click at [198, 76] on link "Advanced" at bounding box center [193, 76] width 34 height 18
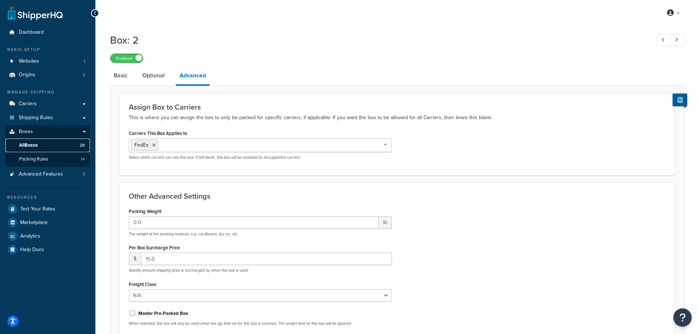
click at [34, 145] on span "All Boxes" at bounding box center [28, 145] width 19 height 6
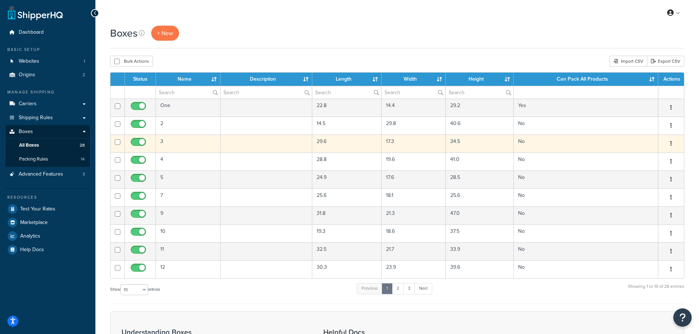
click at [174, 145] on td "3" at bounding box center [188, 144] width 65 height 18
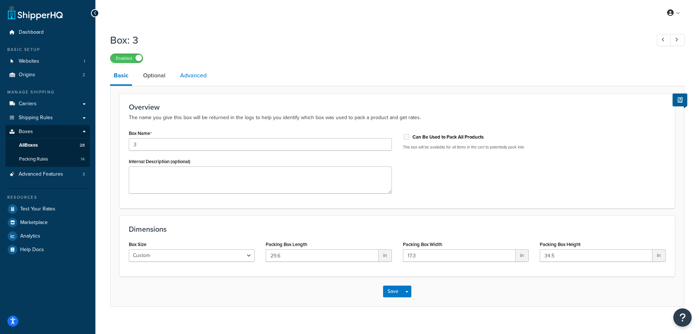
click at [192, 77] on link "Advanced" at bounding box center [193, 76] width 34 height 18
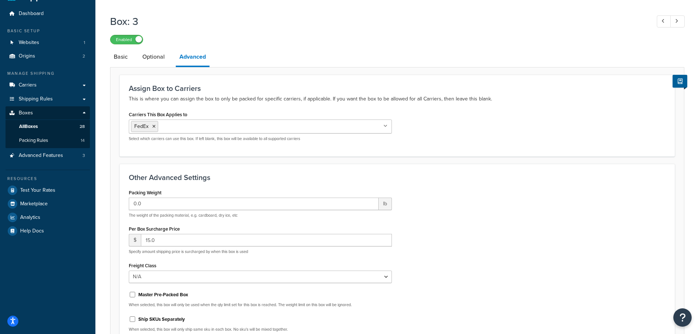
scroll to position [45, 0]
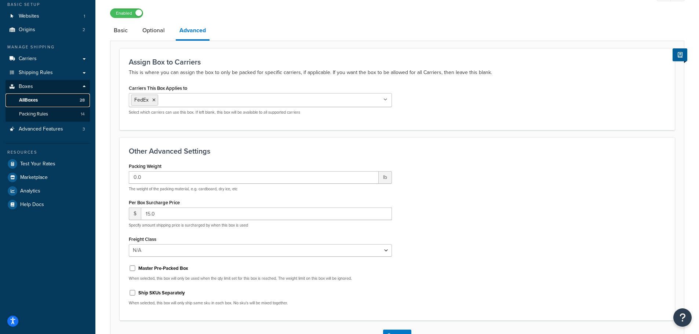
click at [47, 101] on link "All Boxes 28" at bounding box center [48, 101] width 84 height 14
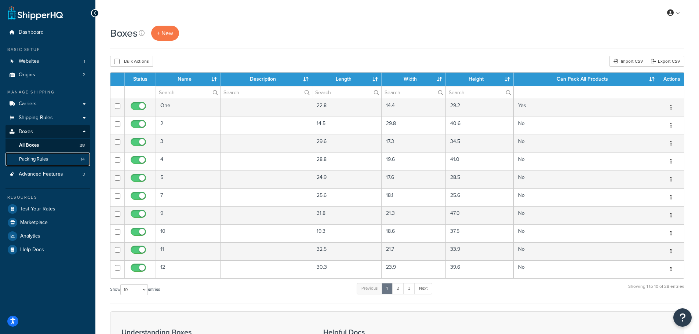
click at [48, 157] on span "Packing Rules" at bounding box center [33, 159] width 29 height 6
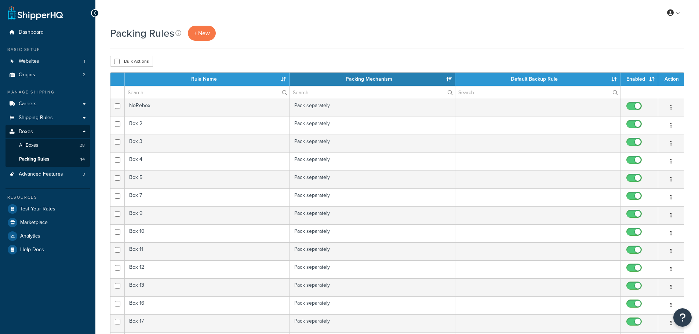
select select "15"
